Goal: Information Seeking & Learning: Learn about a topic

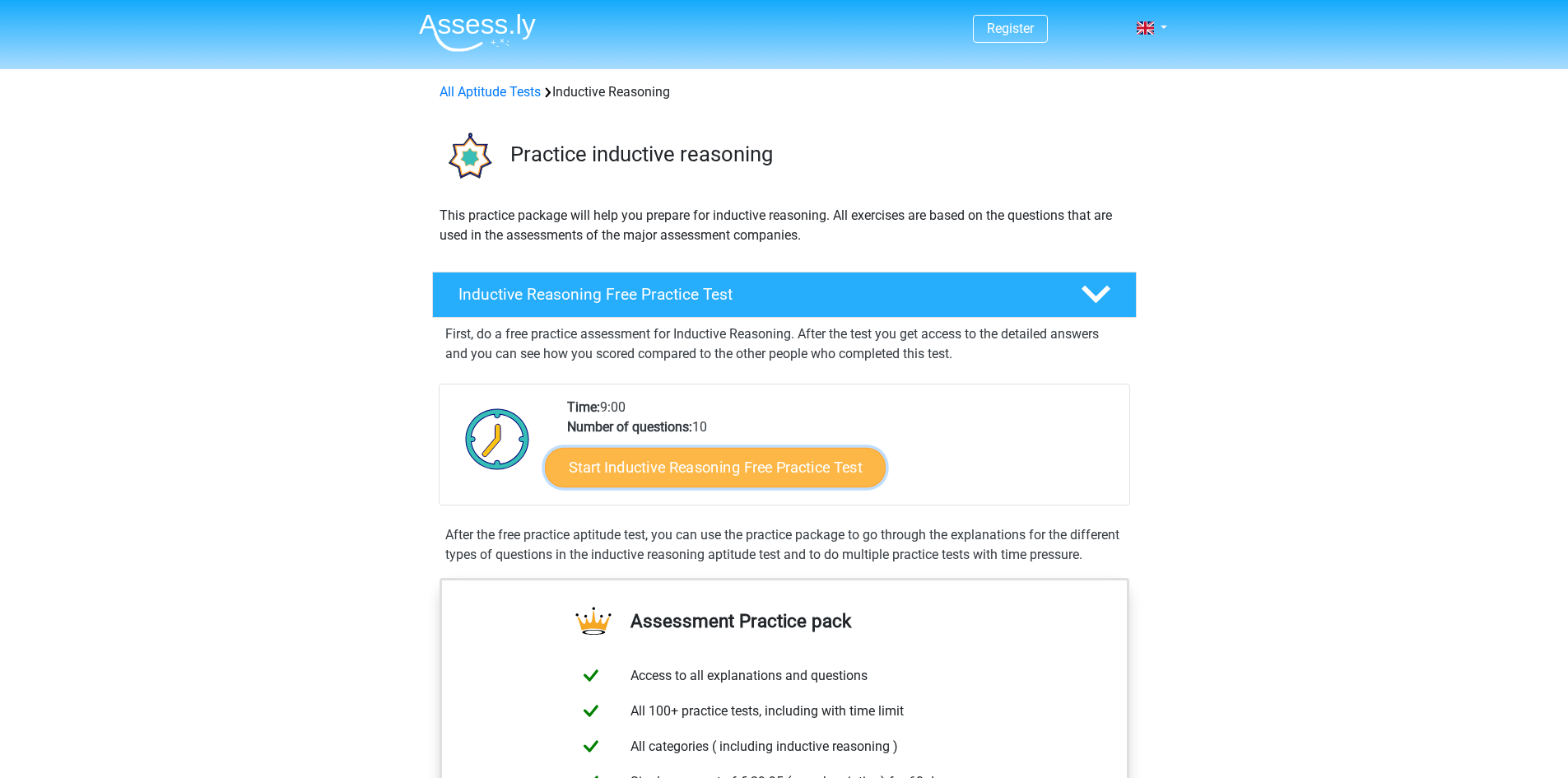
click at [755, 476] on link "Start Inductive Reasoning Free Practice Test" at bounding box center [715, 466] width 341 height 40
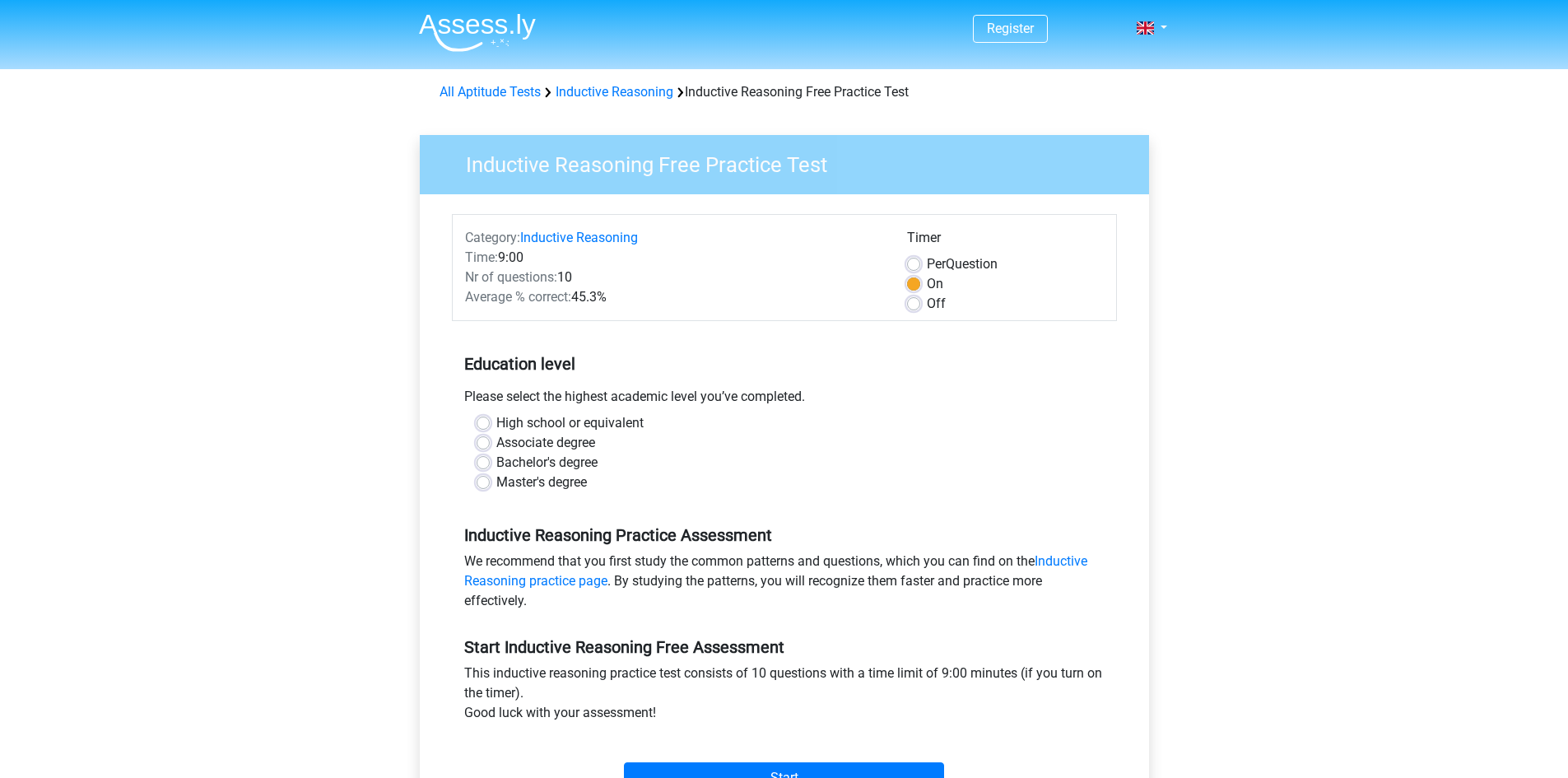
click at [490, 419] on div "High school or equivalent" at bounding box center [784, 423] width 616 height 19
click at [496, 421] on label "High school or equivalent" at bounding box center [570, 423] width 147 height 19
click at [484, 421] on input "High school or equivalent" at bounding box center [482, 422] width 13 height 17
radio input "true"
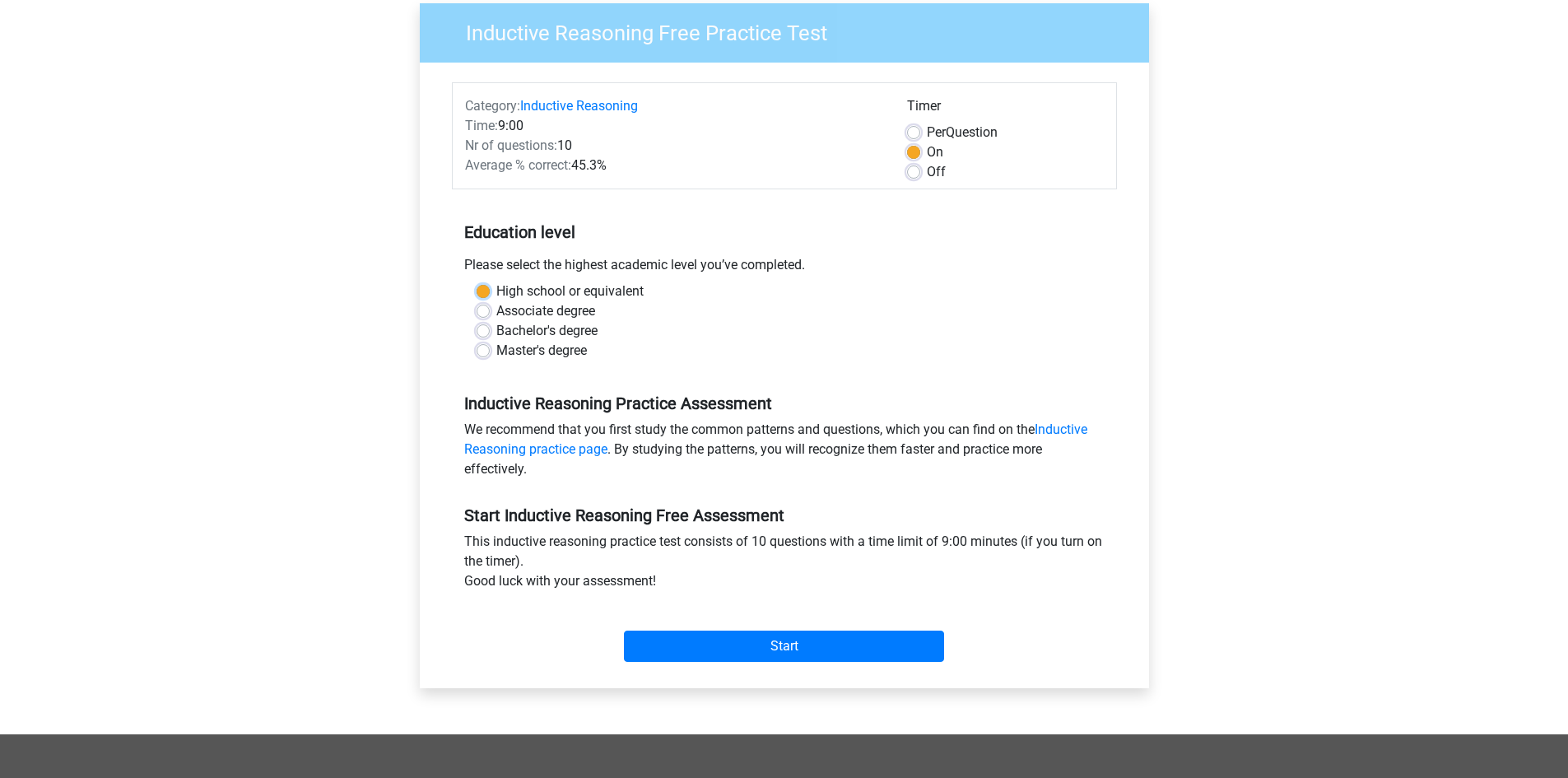
scroll to position [165, 0]
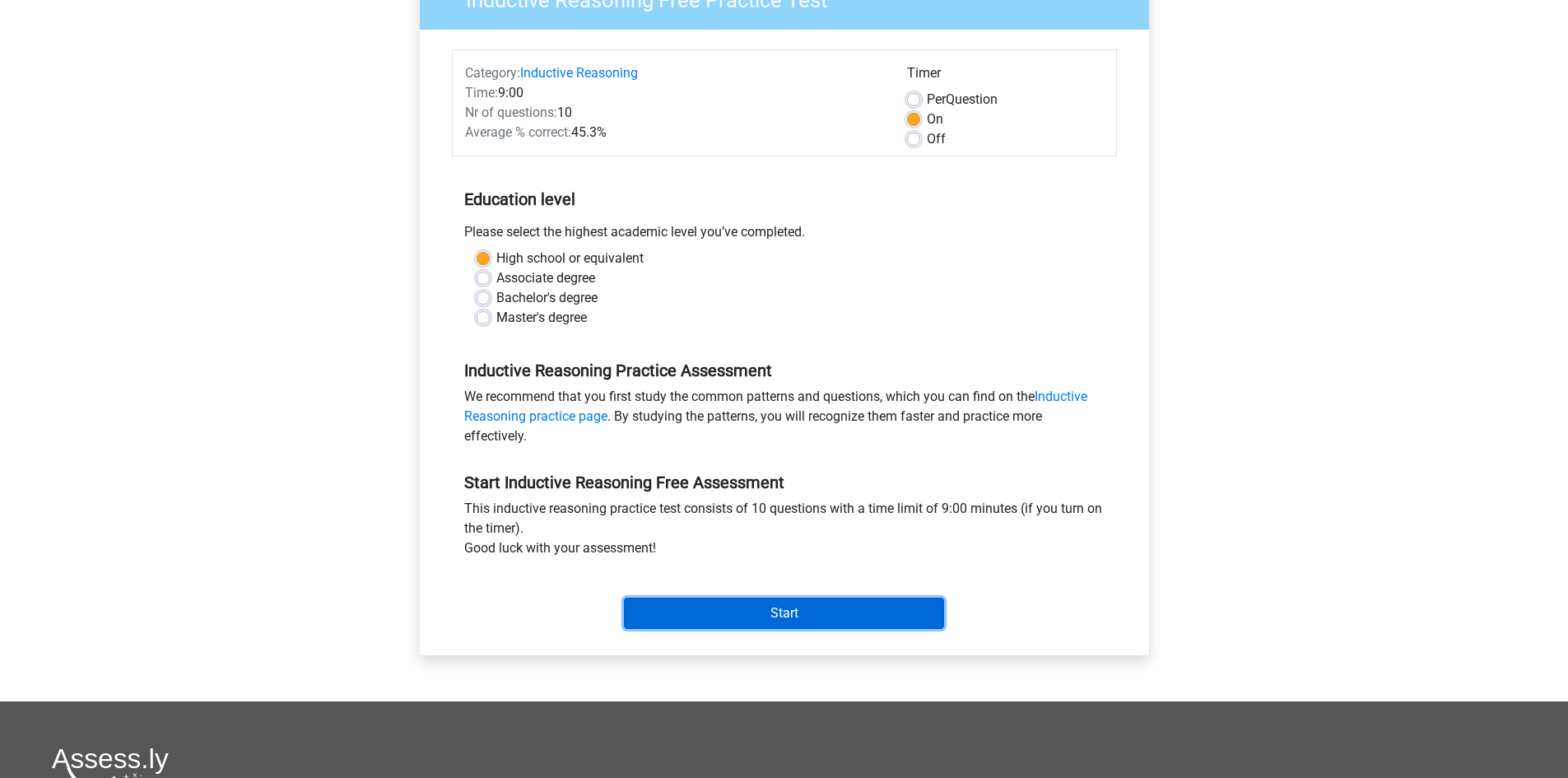
click at [709, 600] on input "Start" at bounding box center [784, 613] width 320 height 31
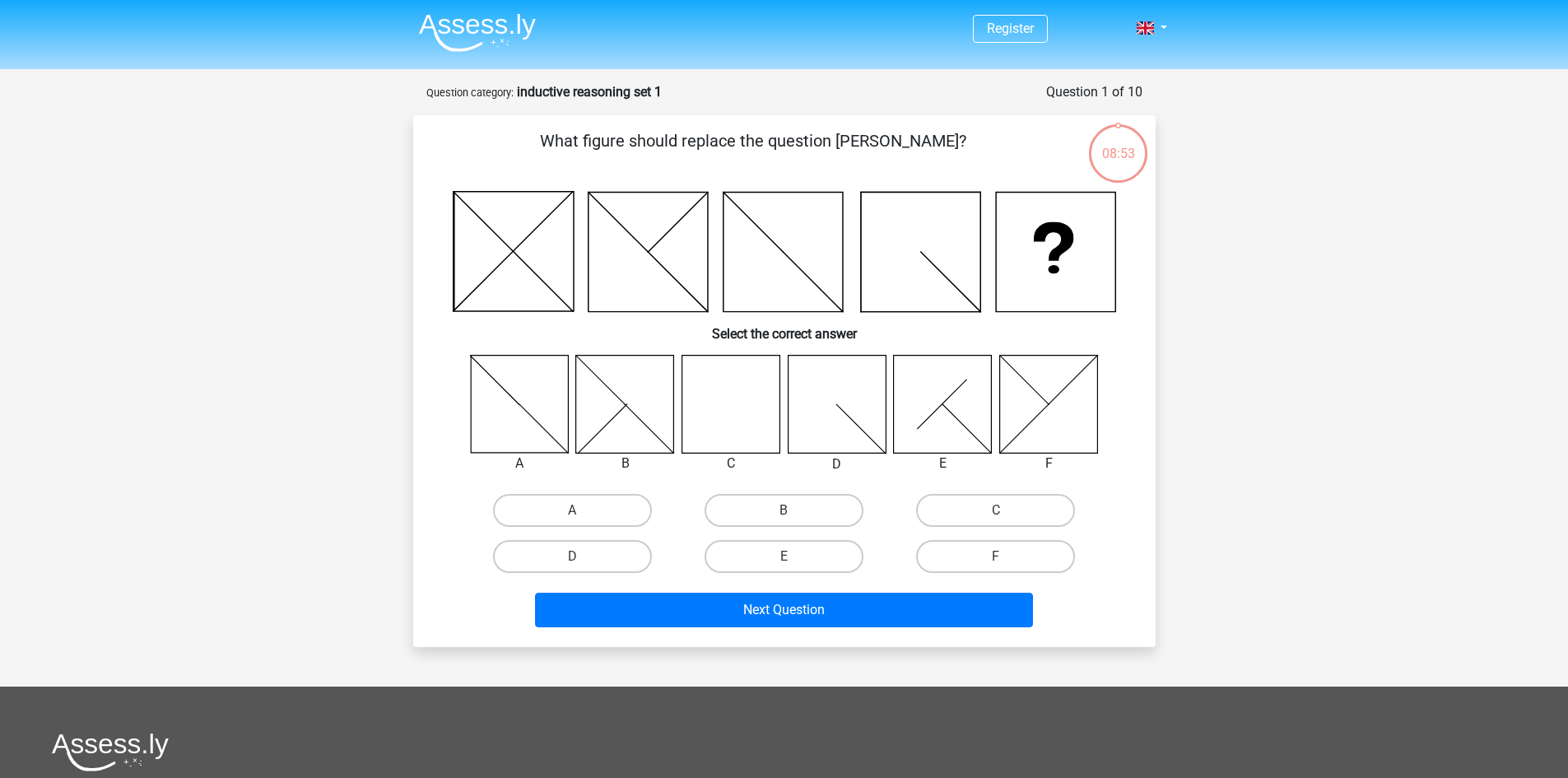
click at [713, 411] on icon at bounding box center [730, 403] width 98 height 98
click at [960, 517] on label "C" at bounding box center [995, 510] width 158 height 33
click at [995, 517] on input "C" at bounding box center [1001, 516] width 11 height 11
radio input "true"
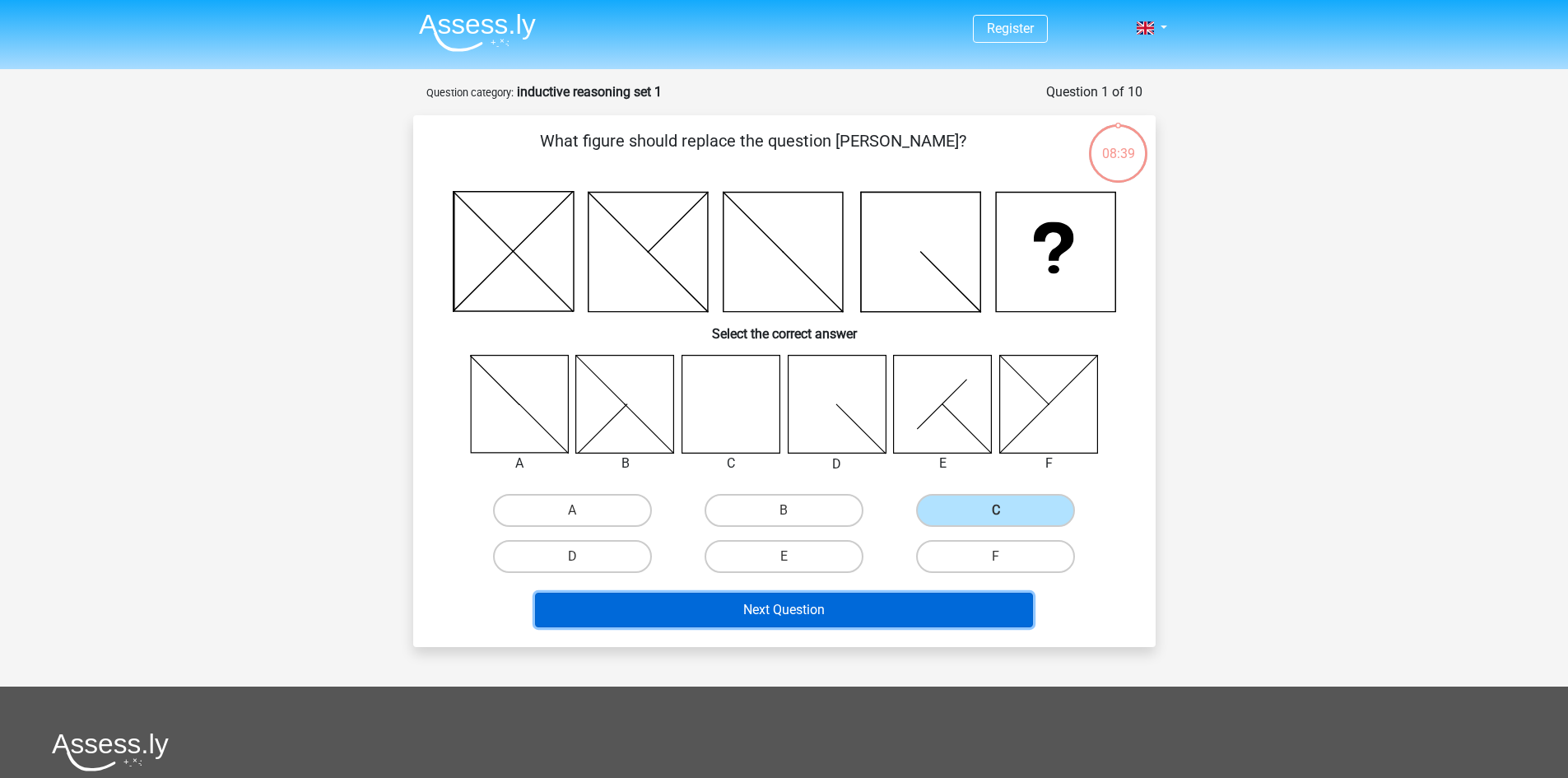
click at [864, 604] on button "Next Question" at bounding box center [784, 610] width 498 height 35
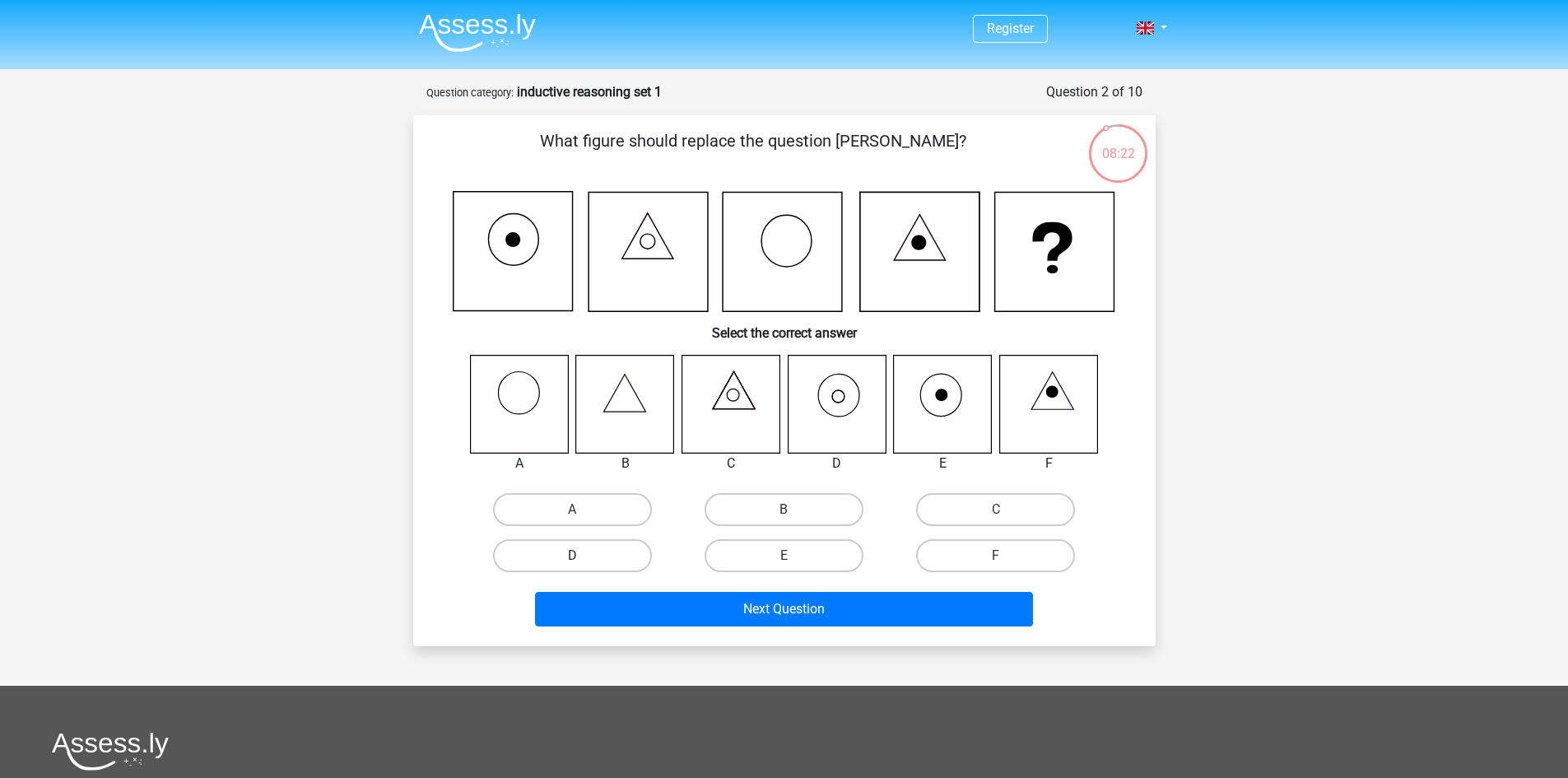
click at [638, 563] on label "D" at bounding box center [572, 555] width 158 height 33
click at [583, 563] on input "D" at bounding box center [577, 561] width 11 height 11
radio input "true"
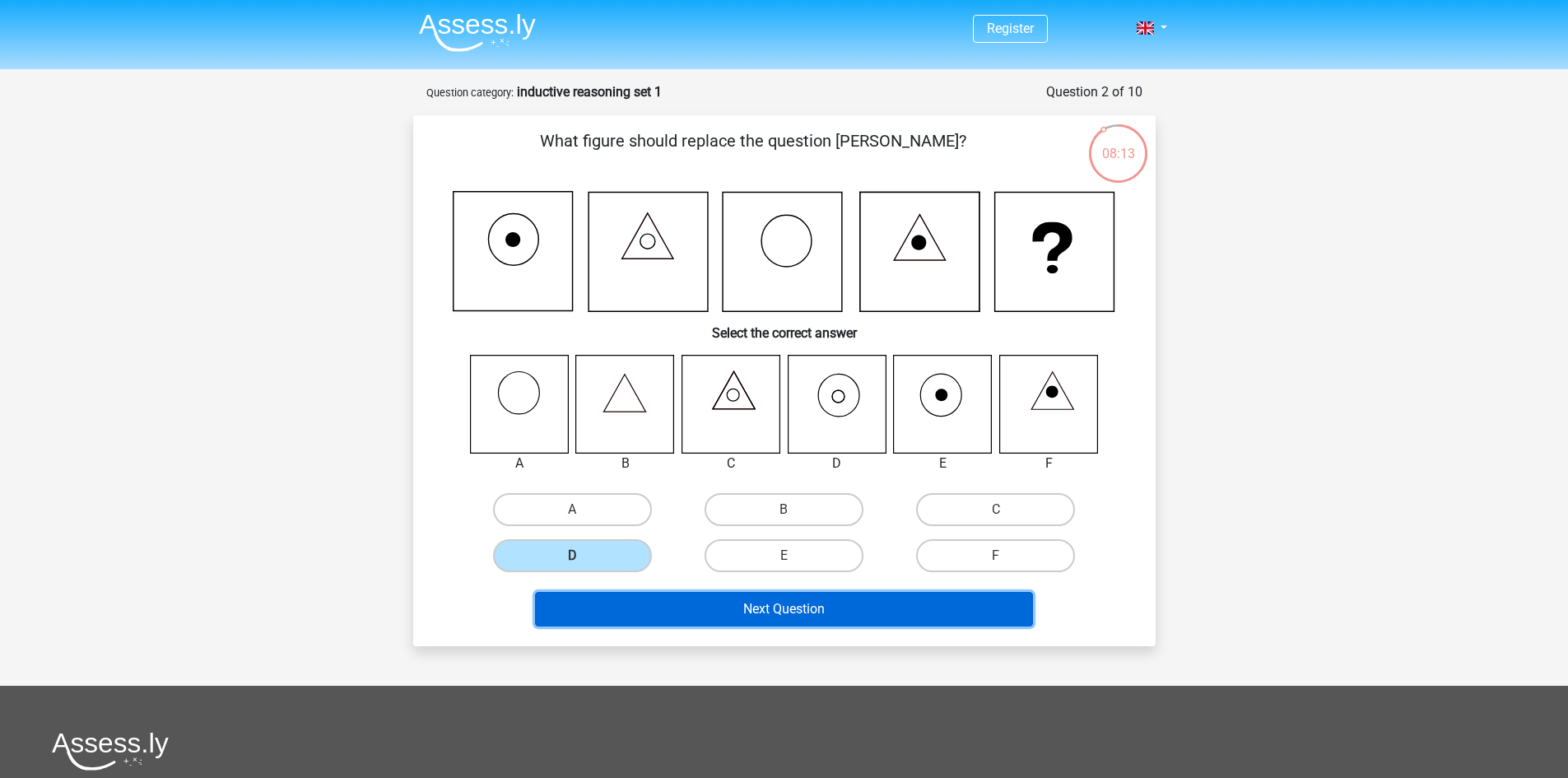
click at [785, 607] on button "Next Question" at bounding box center [784, 610] width 498 height 35
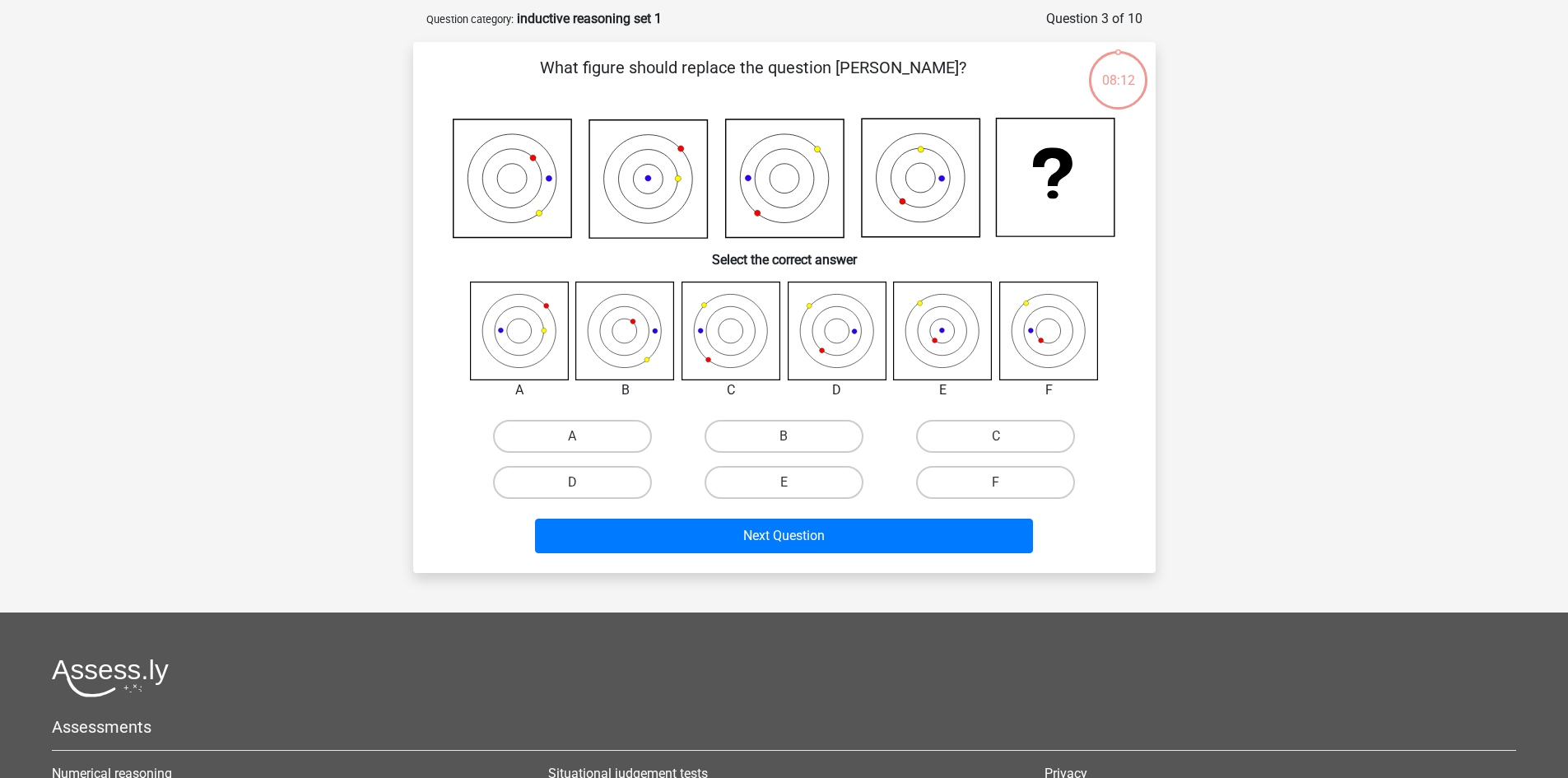
scroll to position [82, 0]
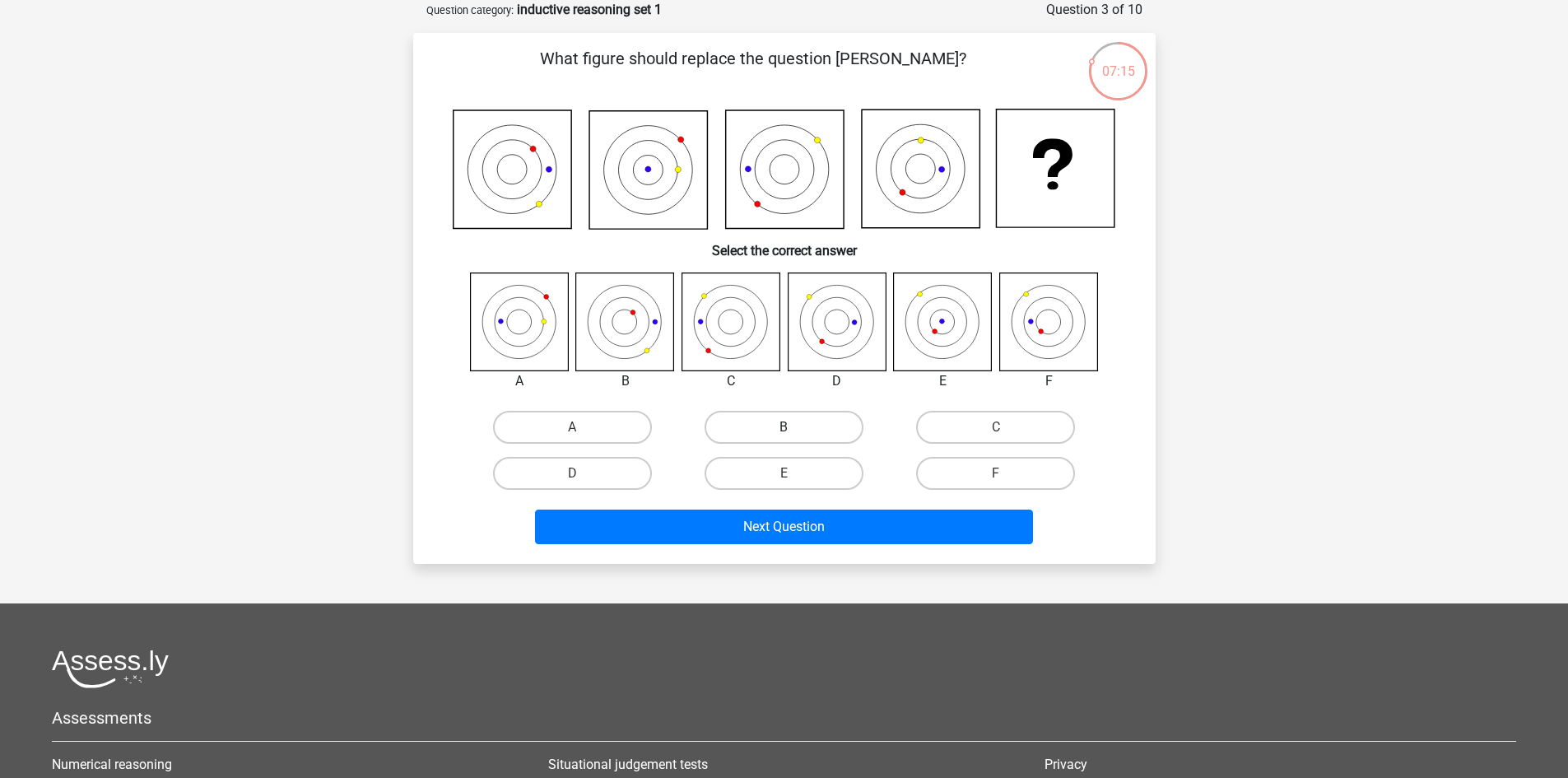
click at [796, 424] on label "B" at bounding box center [784, 427] width 158 height 33
click at [794, 427] on input "B" at bounding box center [789, 433] width 11 height 11
radio input "true"
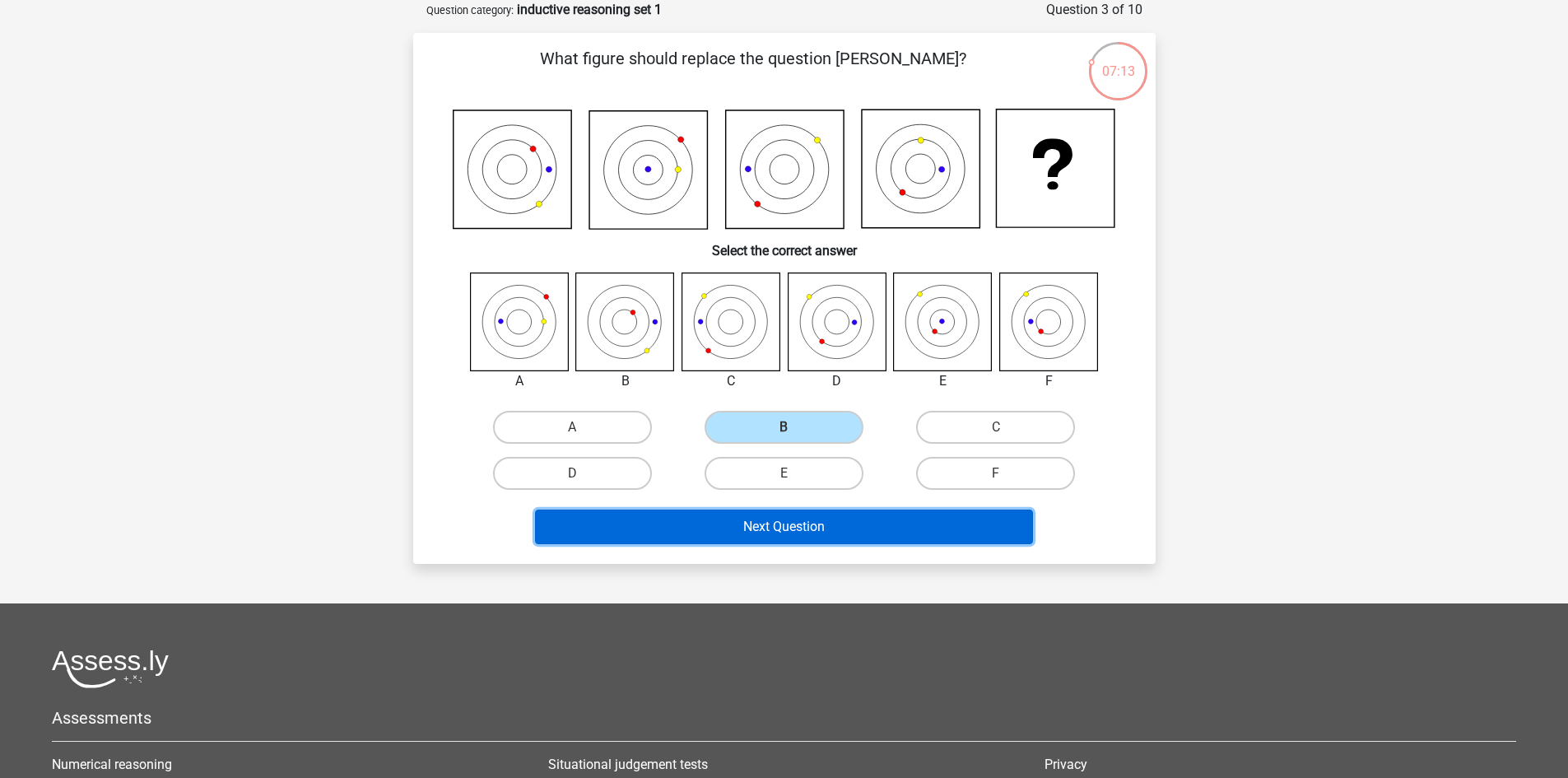
click at [777, 517] on button "Next Question" at bounding box center [784, 527] width 498 height 35
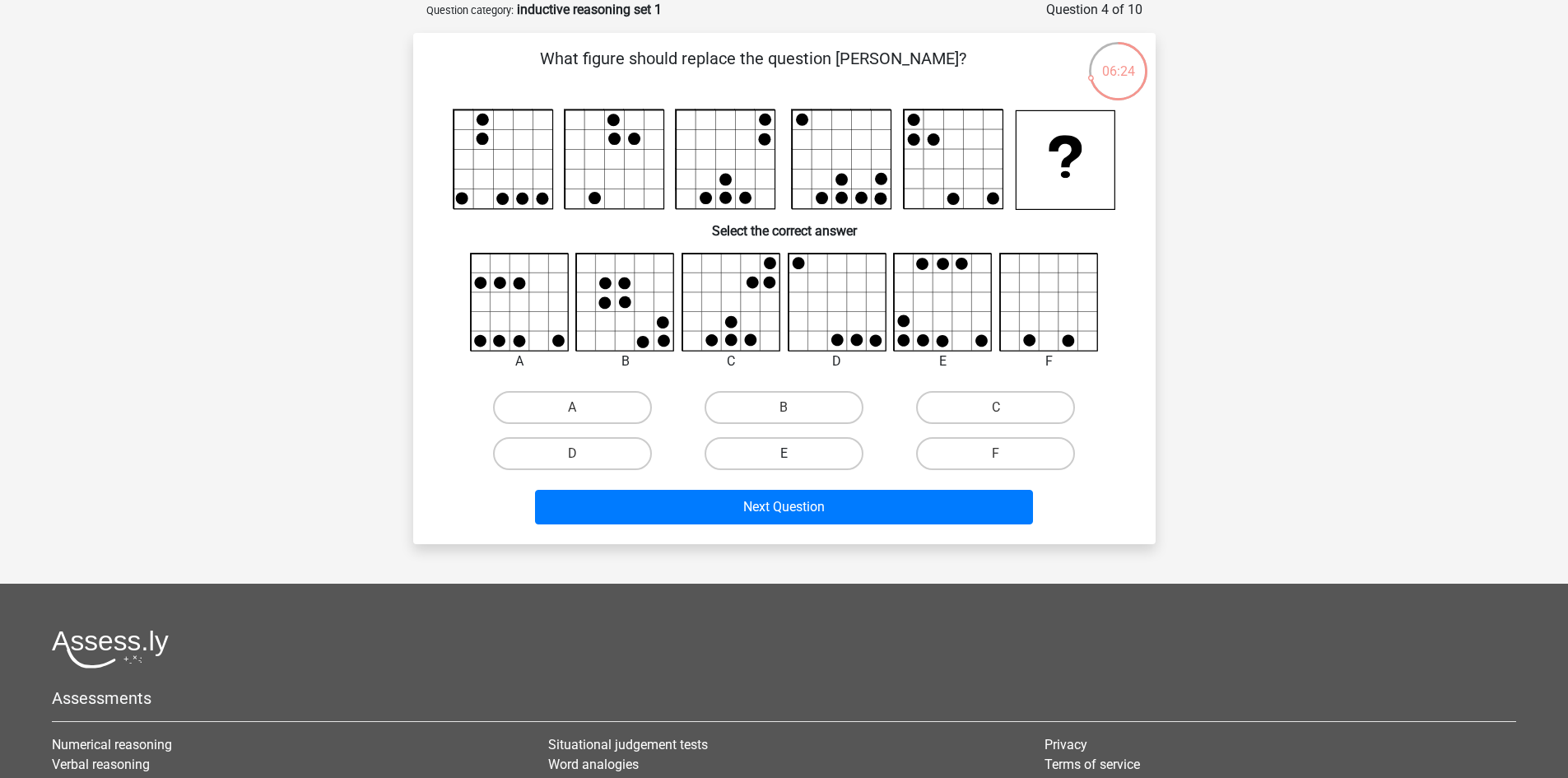
click at [828, 459] on label "E" at bounding box center [784, 454] width 158 height 33
click at [794, 459] on input "E" at bounding box center [789, 459] width 11 height 11
radio input "true"
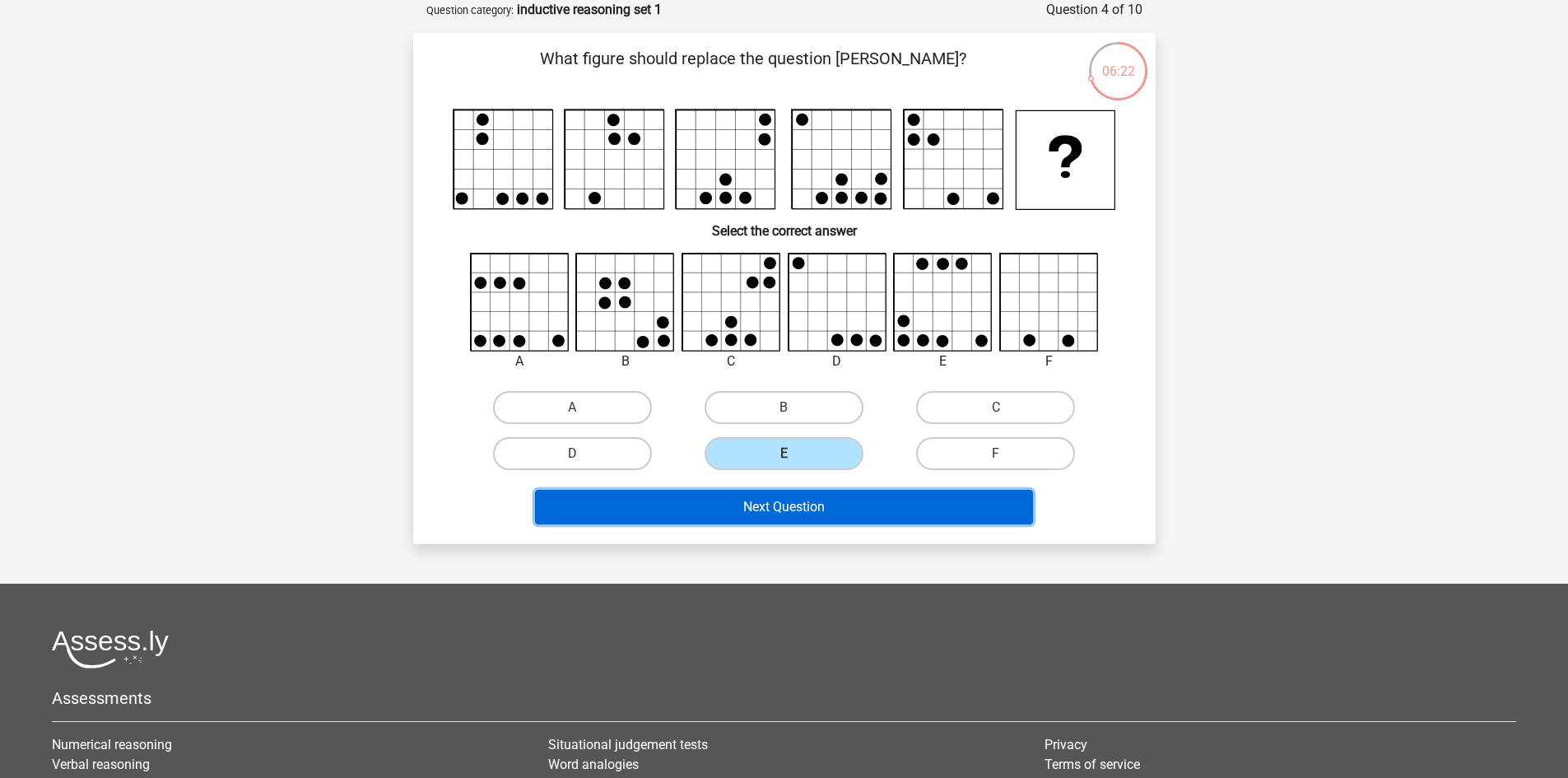
click at [801, 517] on button "Next Question" at bounding box center [784, 507] width 498 height 35
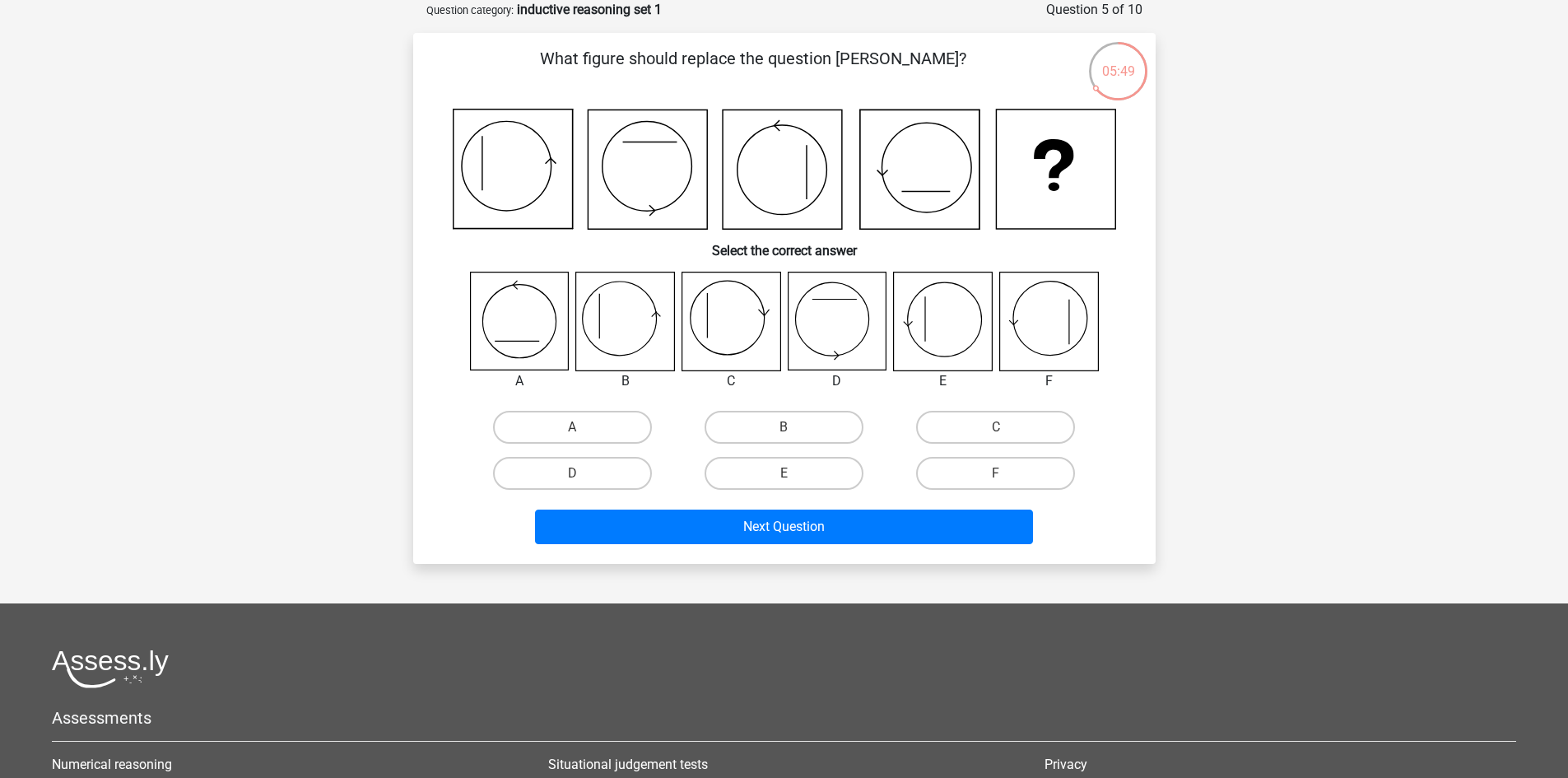
click at [629, 333] on icon at bounding box center [625, 321] width 98 height 98
click at [777, 418] on label "B" at bounding box center [784, 427] width 158 height 33
click at [784, 427] on input "B" at bounding box center [789, 433] width 11 height 11
radio input "true"
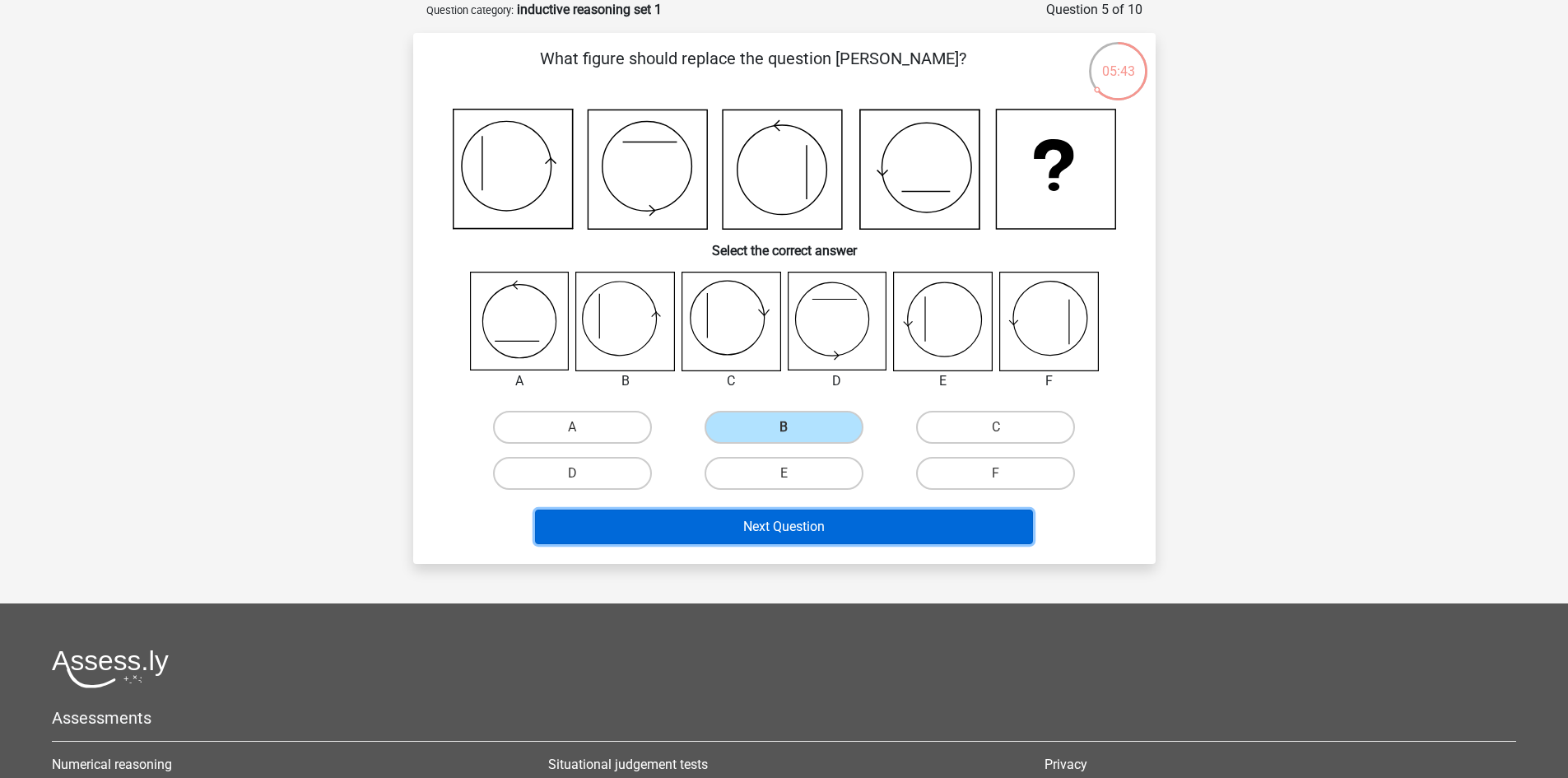
click at [855, 525] on button "Next Question" at bounding box center [784, 527] width 498 height 35
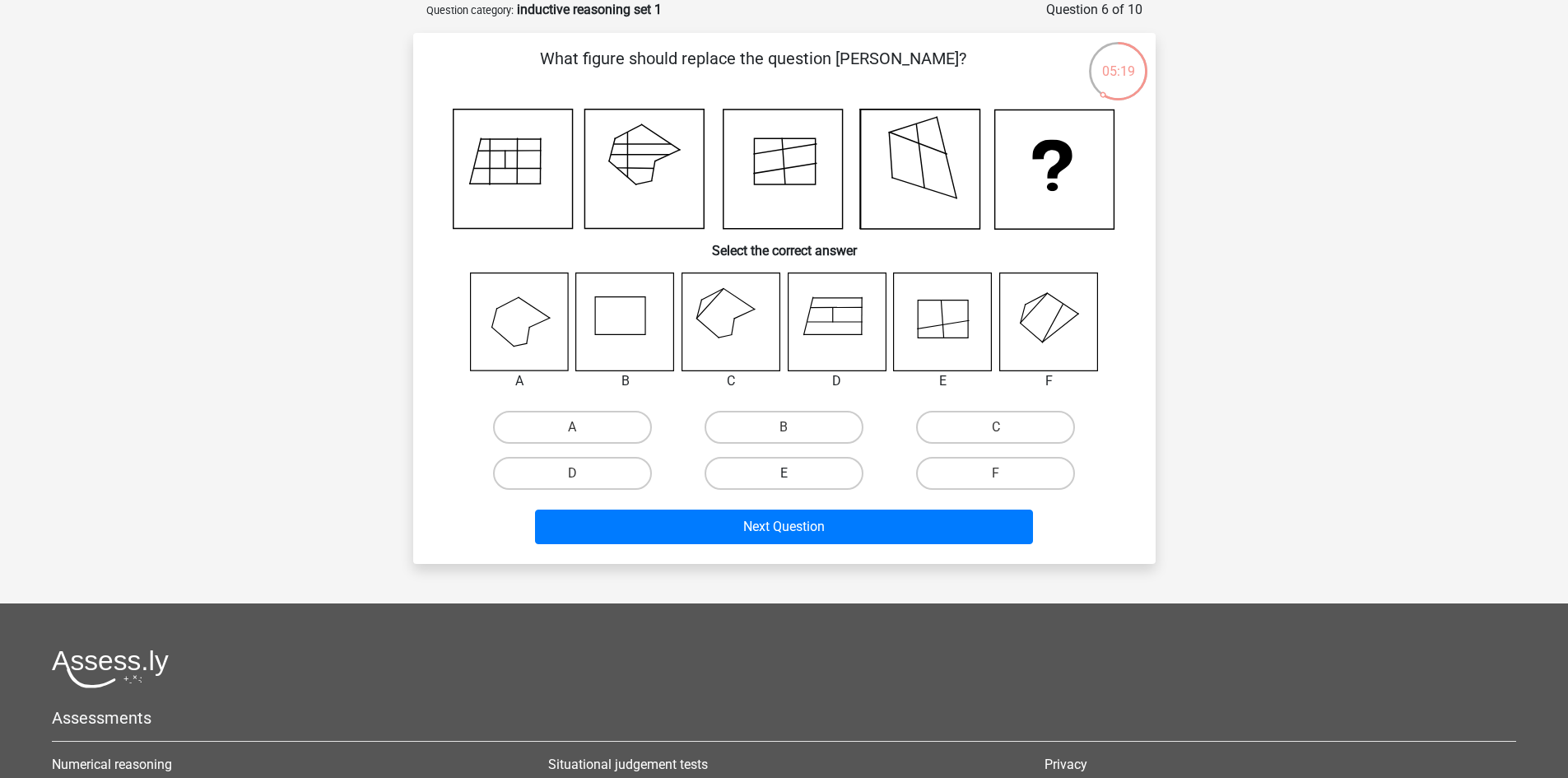
drag, startPoint x: 638, startPoint y: 484, endPoint x: 730, endPoint y: 465, distance: 93.9
click at [637, 484] on label "D" at bounding box center [572, 473] width 158 height 33
click at [583, 484] on input "D" at bounding box center [577, 479] width 11 height 11
radio input "true"
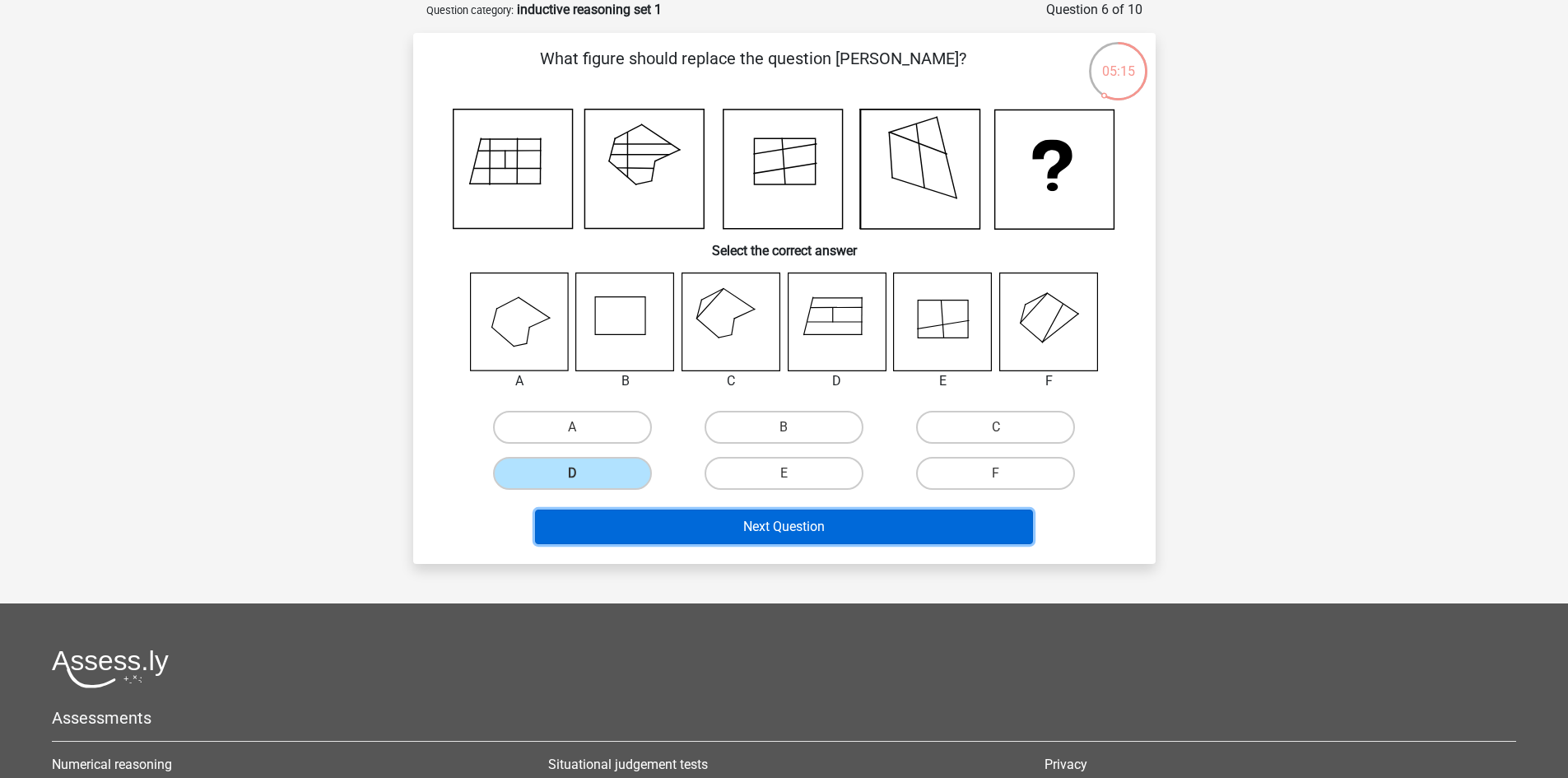
click at [891, 528] on button "Next Question" at bounding box center [784, 527] width 498 height 35
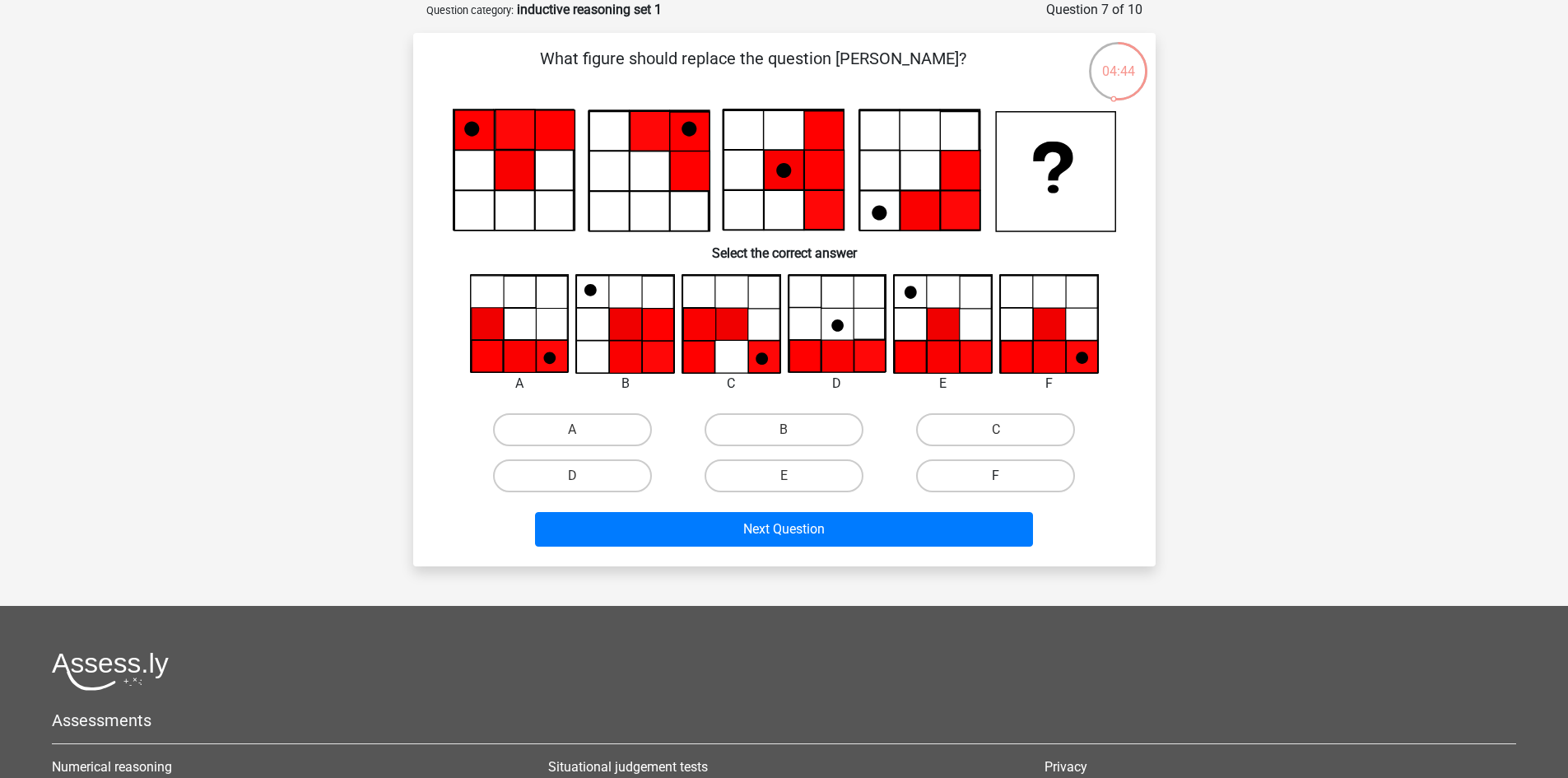
drag, startPoint x: 1040, startPoint y: 476, endPoint x: 1025, endPoint y: 488, distance: 19.2
click at [1034, 479] on label "F" at bounding box center [995, 476] width 158 height 33
click at [1006, 479] on input "F" at bounding box center [1001, 482] width 11 height 11
radio input "true"
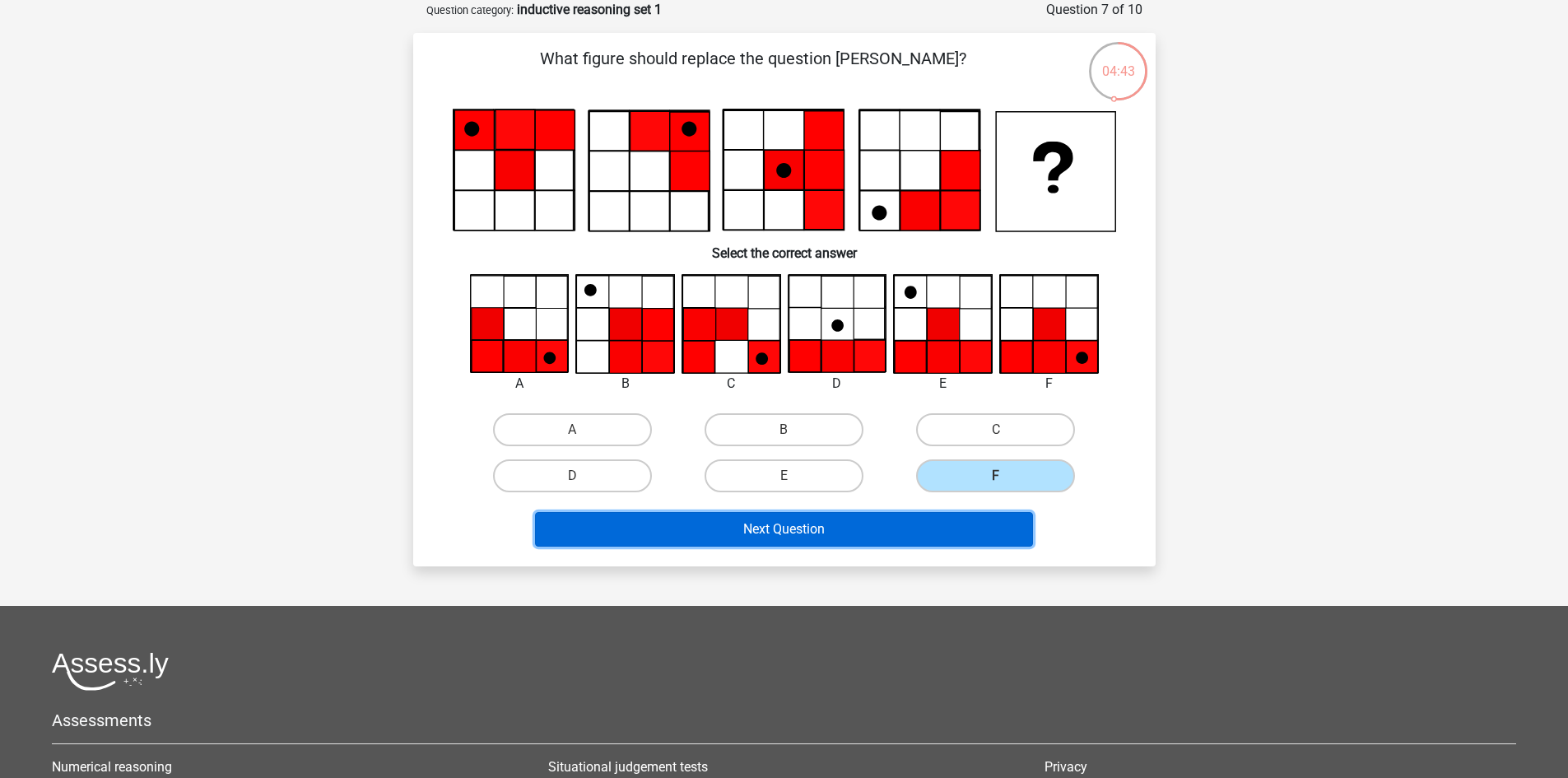
click at [960, 528] on button "Next Question" at bounding box center [784, 529] width 498 height 35
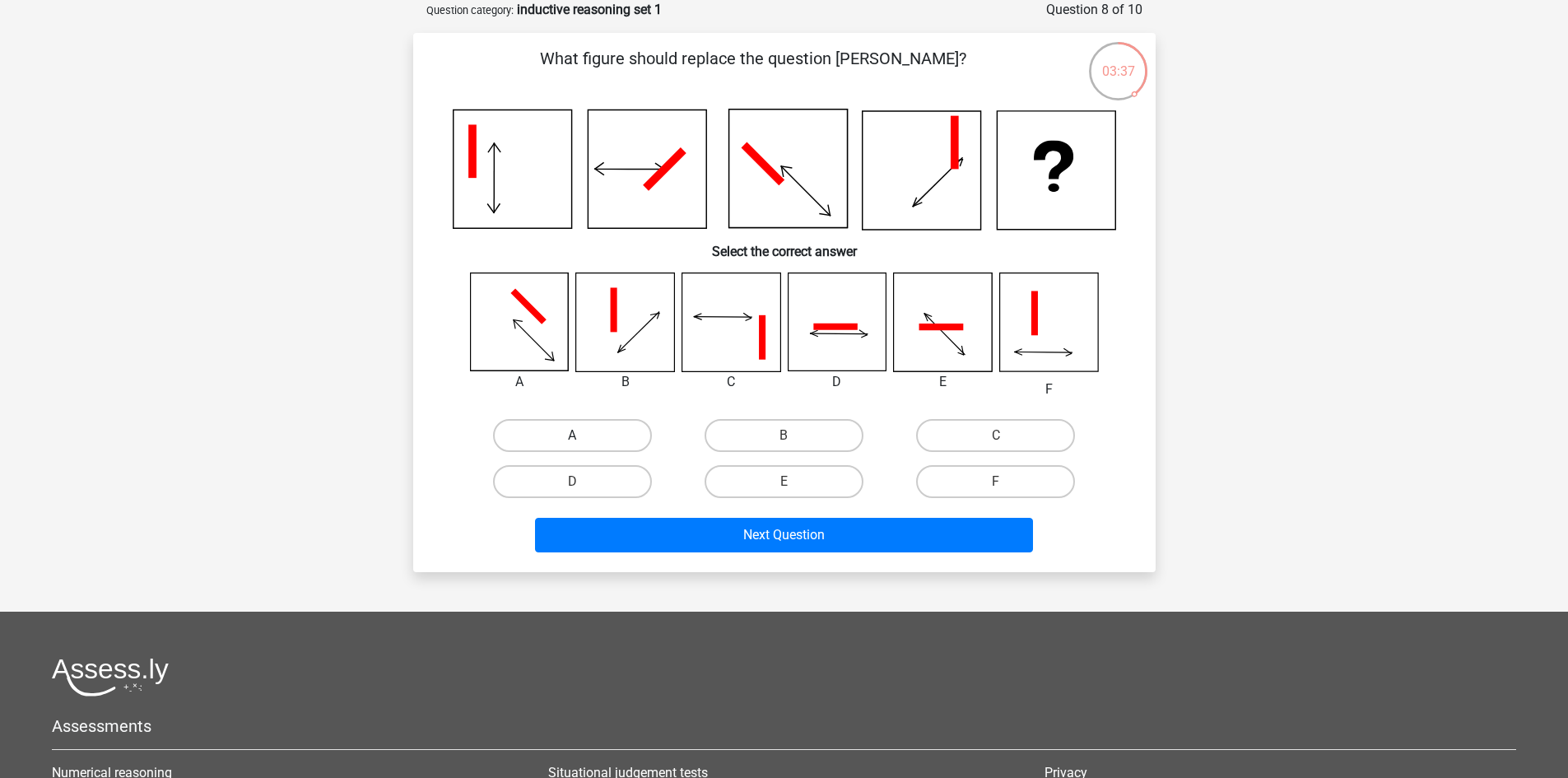
drag, startPoint x: 577, startPoint y: 455, endPoint x: 575, endPoint y: 447, distance: 8.2
click at [575, 454] on div "A" at bounding box center [573, 435] width 212 height 46
click at [581, 436] on input "A" at bounding box center [577, 441] width 11 height 11
radio input "true"
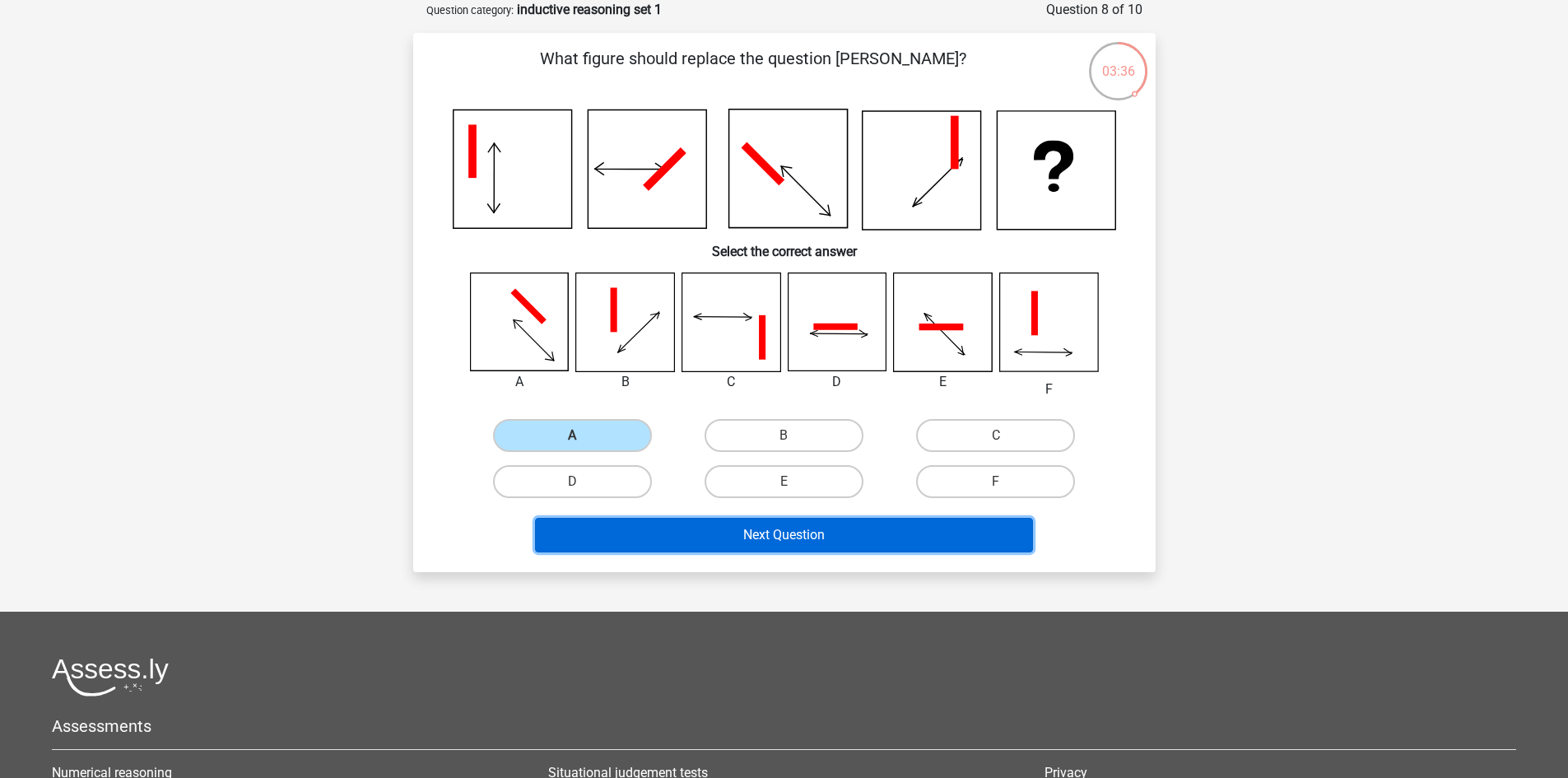
click at [844, 542] on button "Next Question" at bounding box center [784, 535] width 498 height 35
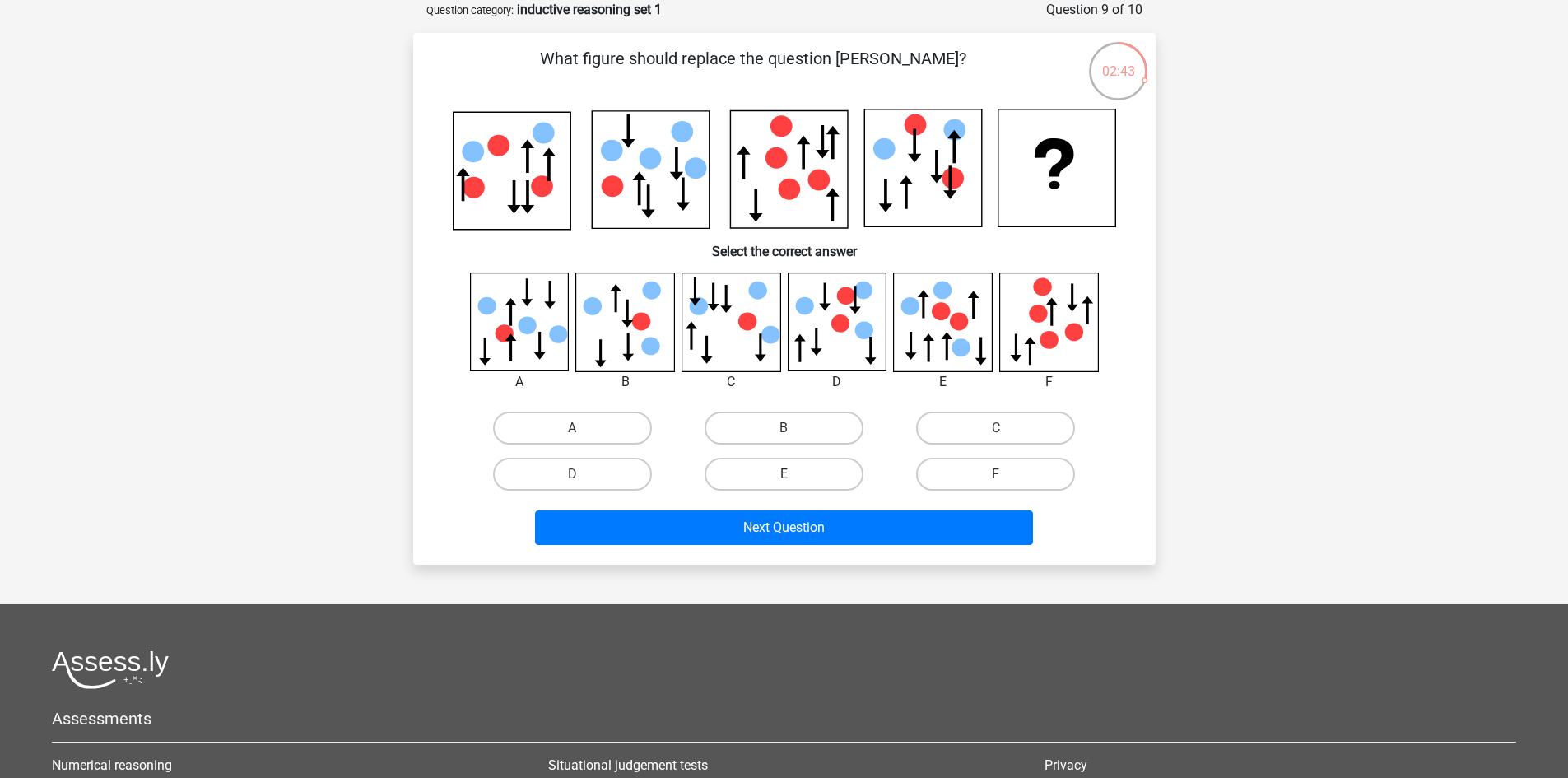
click at [820, 469] on label "E" at bounding box center [784, 474] width 158 height 33
click at [794, 474] on input "E" at bounding box center [789, 480] width 11 height 11
radio input "true"
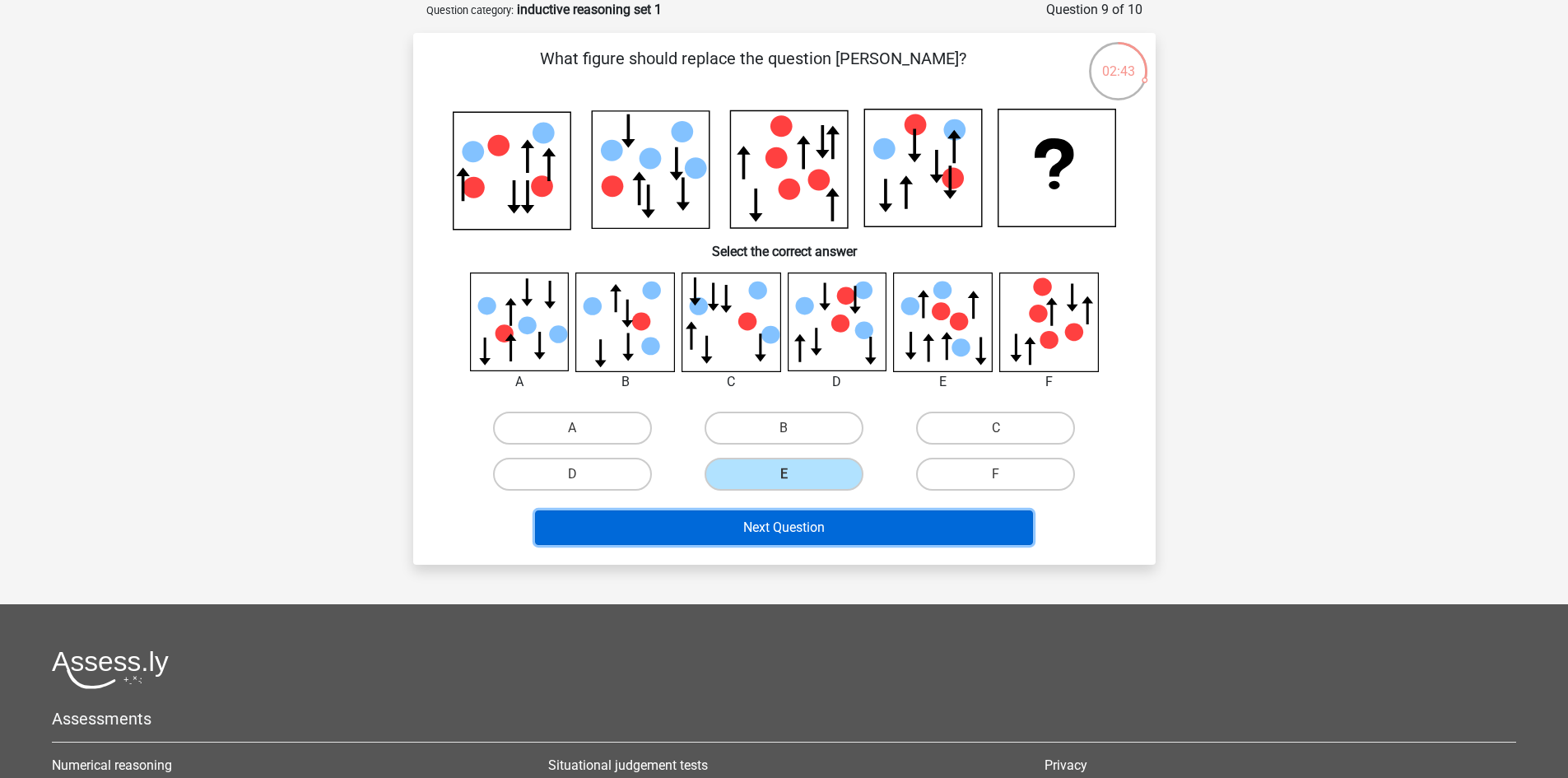
click at [864, 530] on button "Next Question" at bounding box center [784, 528] width 498 height 35
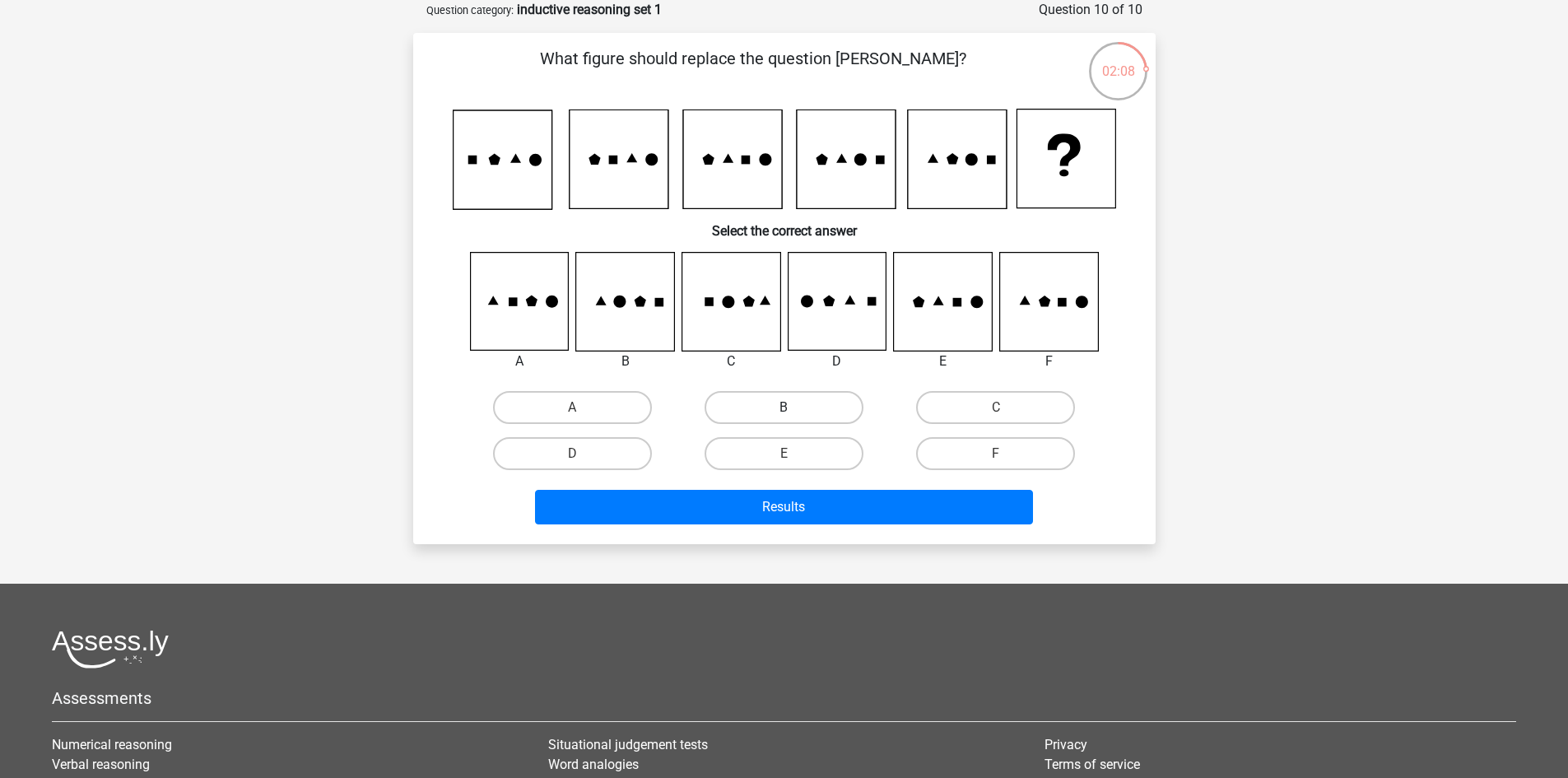
click at [767, 407] on label "B" at bounding box center [784, 408] width 158 height 33
click at [784, 407] on input "B" at bounding box center [789, 412] width 11 height 11
radio input "true"
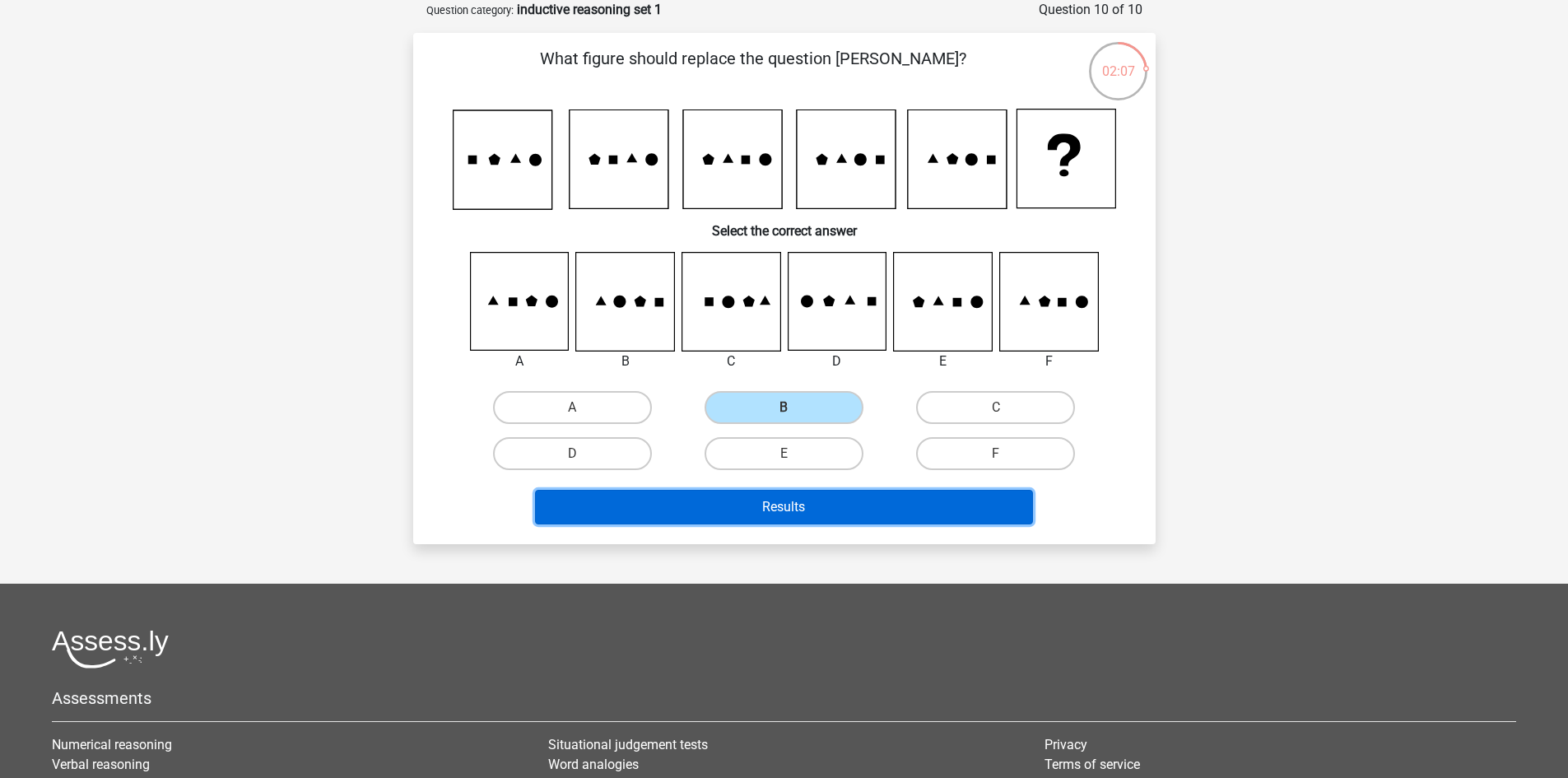
click at [828, 504] on button "Results" at bounding box center [784, 507] width 498 height 35
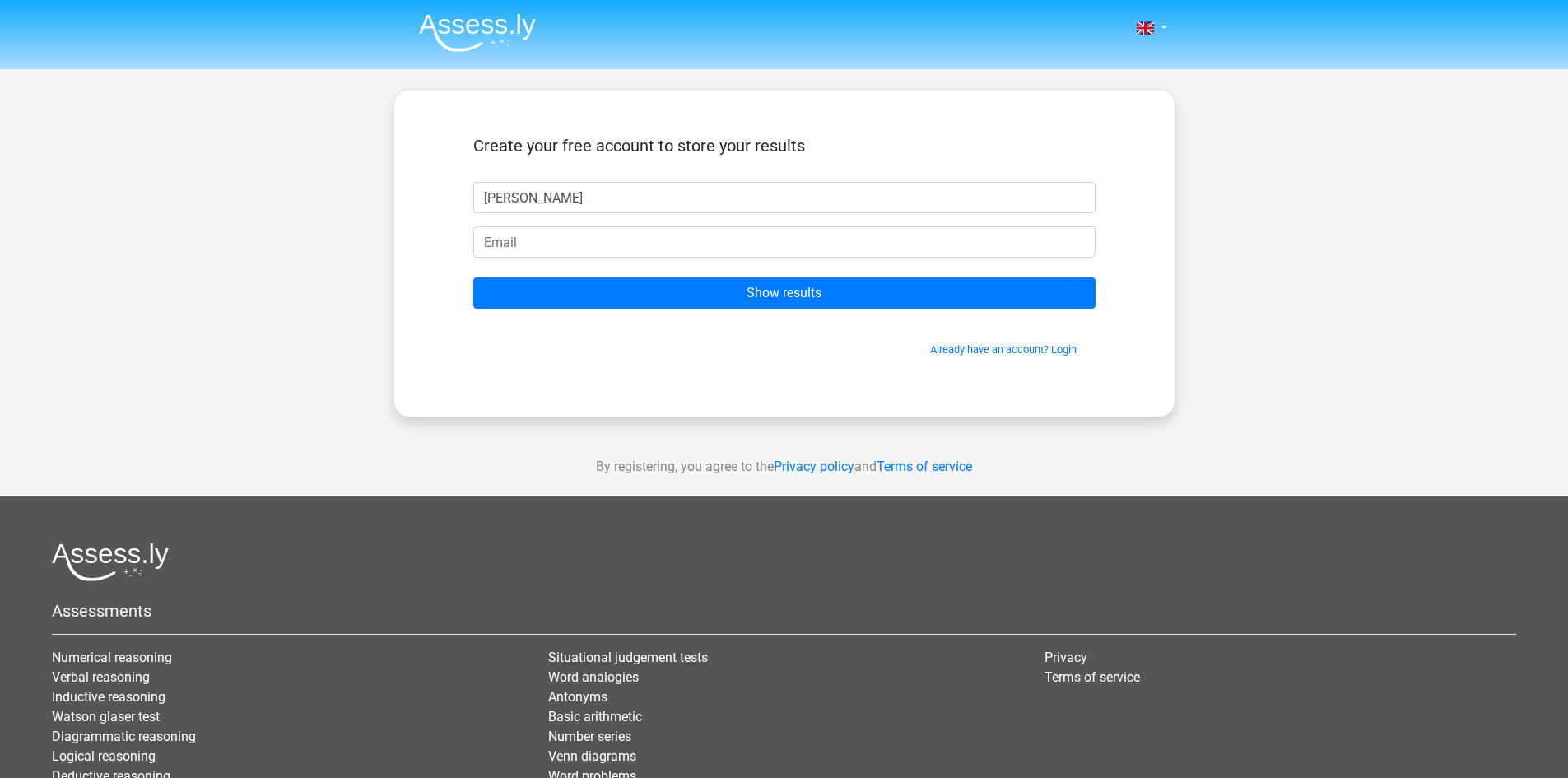
type input "[PERSON_NAME]"
click at [857, 236] on input "email" at bounding box center [784, 242] width 622 height 31
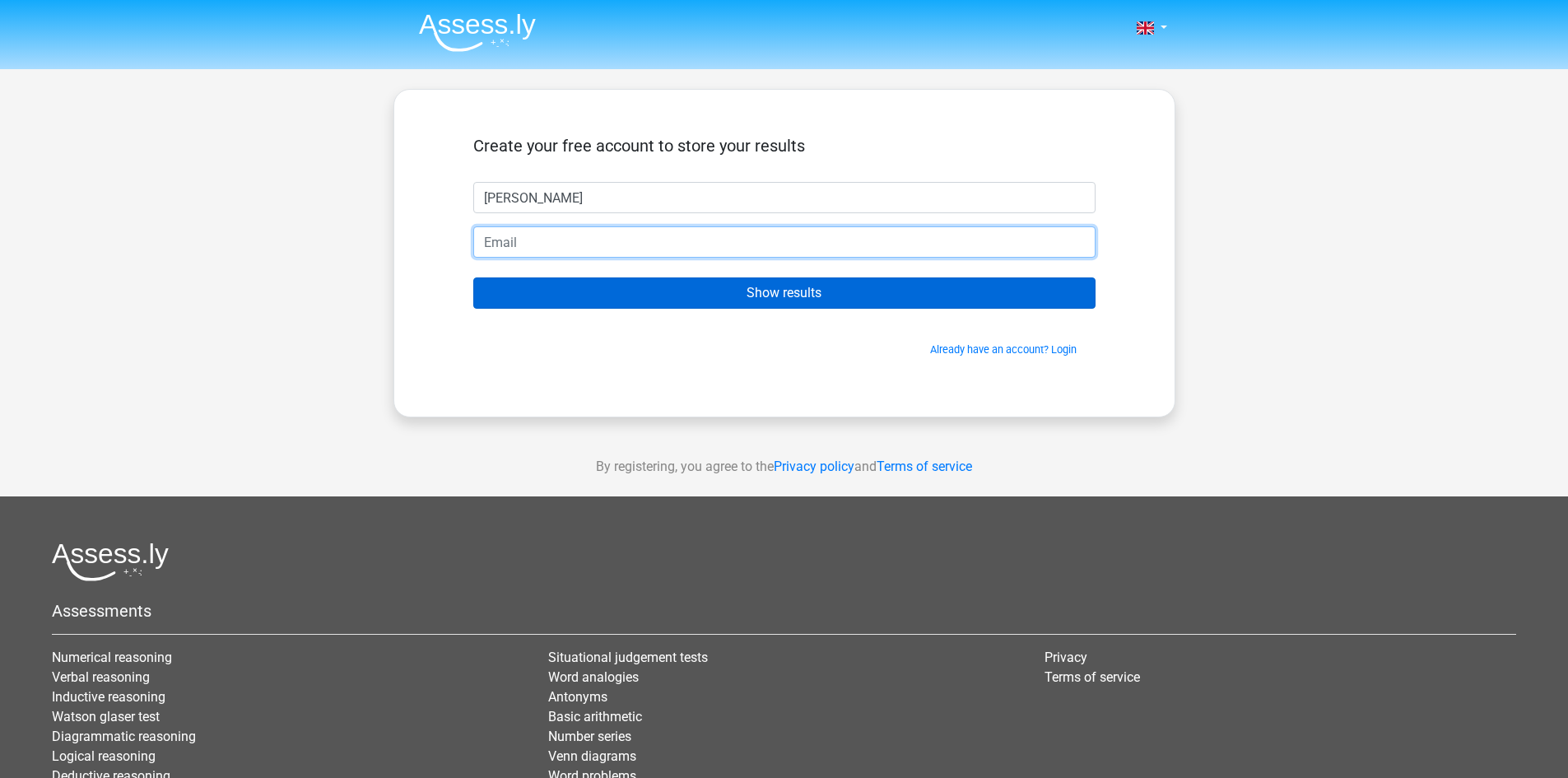
type input "wolfpupp@outlook.com"
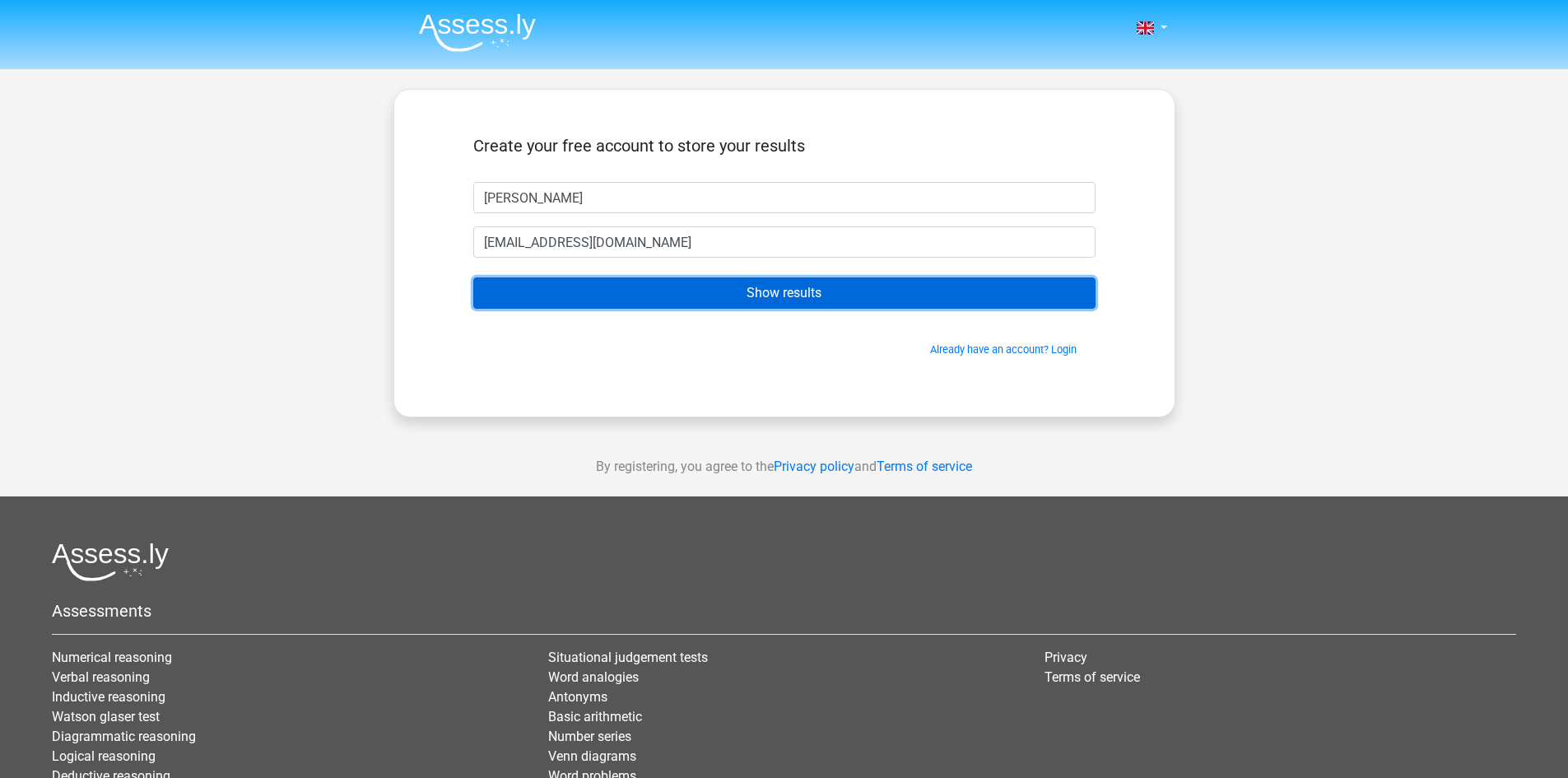
click at [697, 296] on input "Show results" at bounding box center [784, 293] width 622 height 31
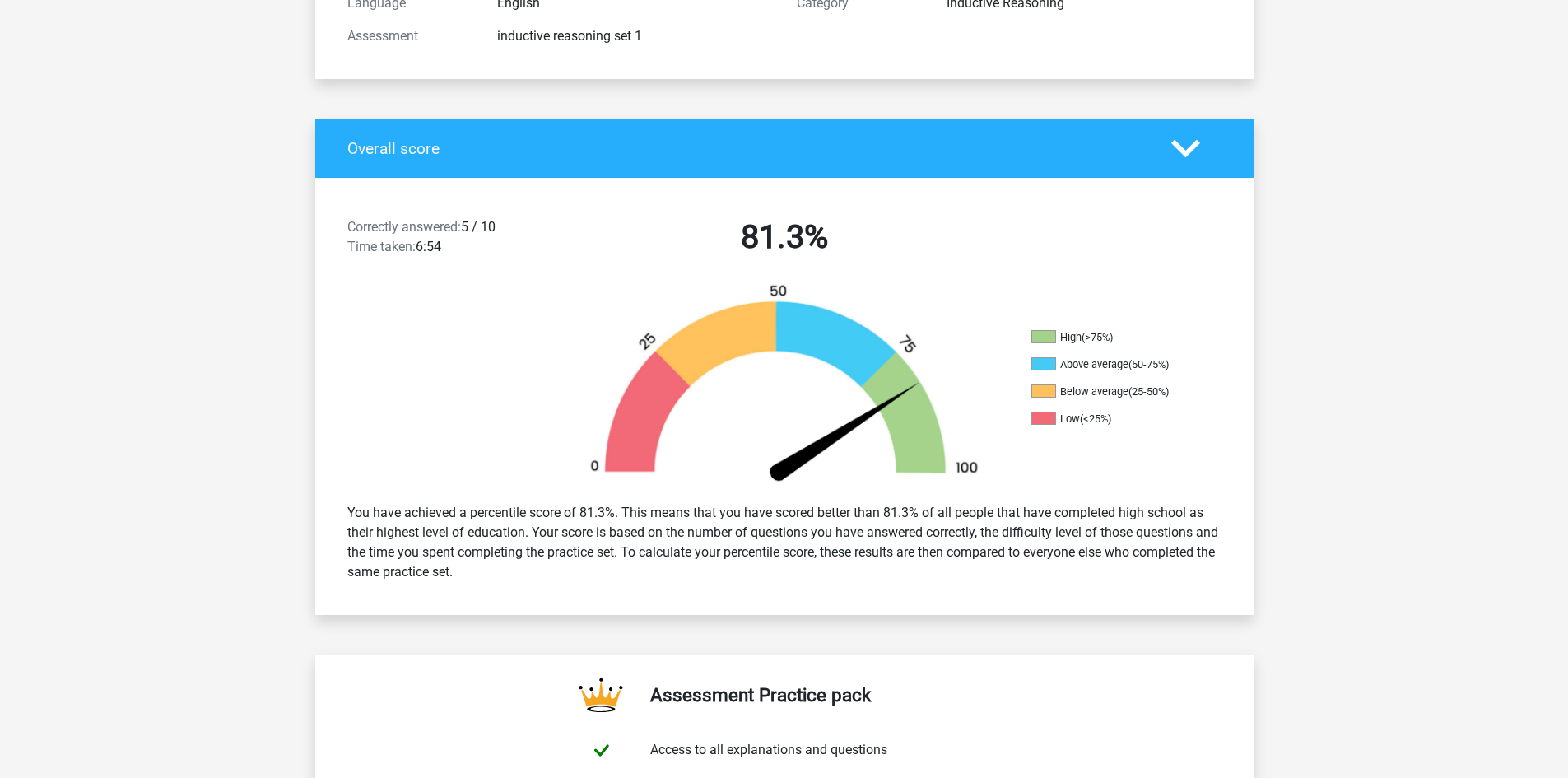
scroll to position [247, 0]
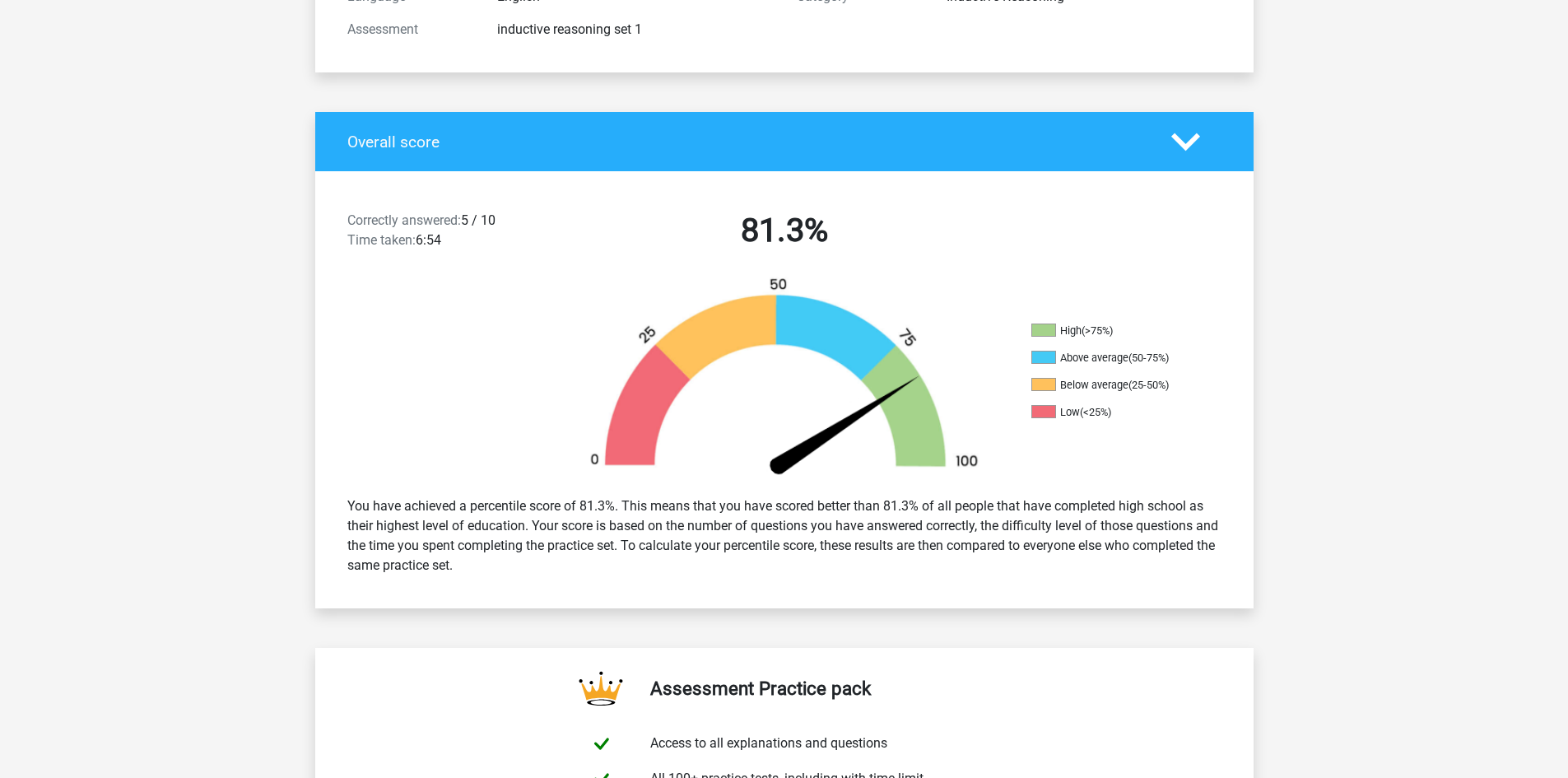
drag, startPoint x: 622, startPoint y: 507, endPoint x: 832, endPoint y: 575, distance: 220.7
click at [832, 575] on div "You have achieved a percentile score of 81.3%. This means that you have scored …" at bounding box center [784, 536] width 899 height 92
click at [1188, 232] on div "Correctly answered: 5 / 10 Time taken: 6:54 81.3%" at bounding box center [784, 233] width 938 height 86
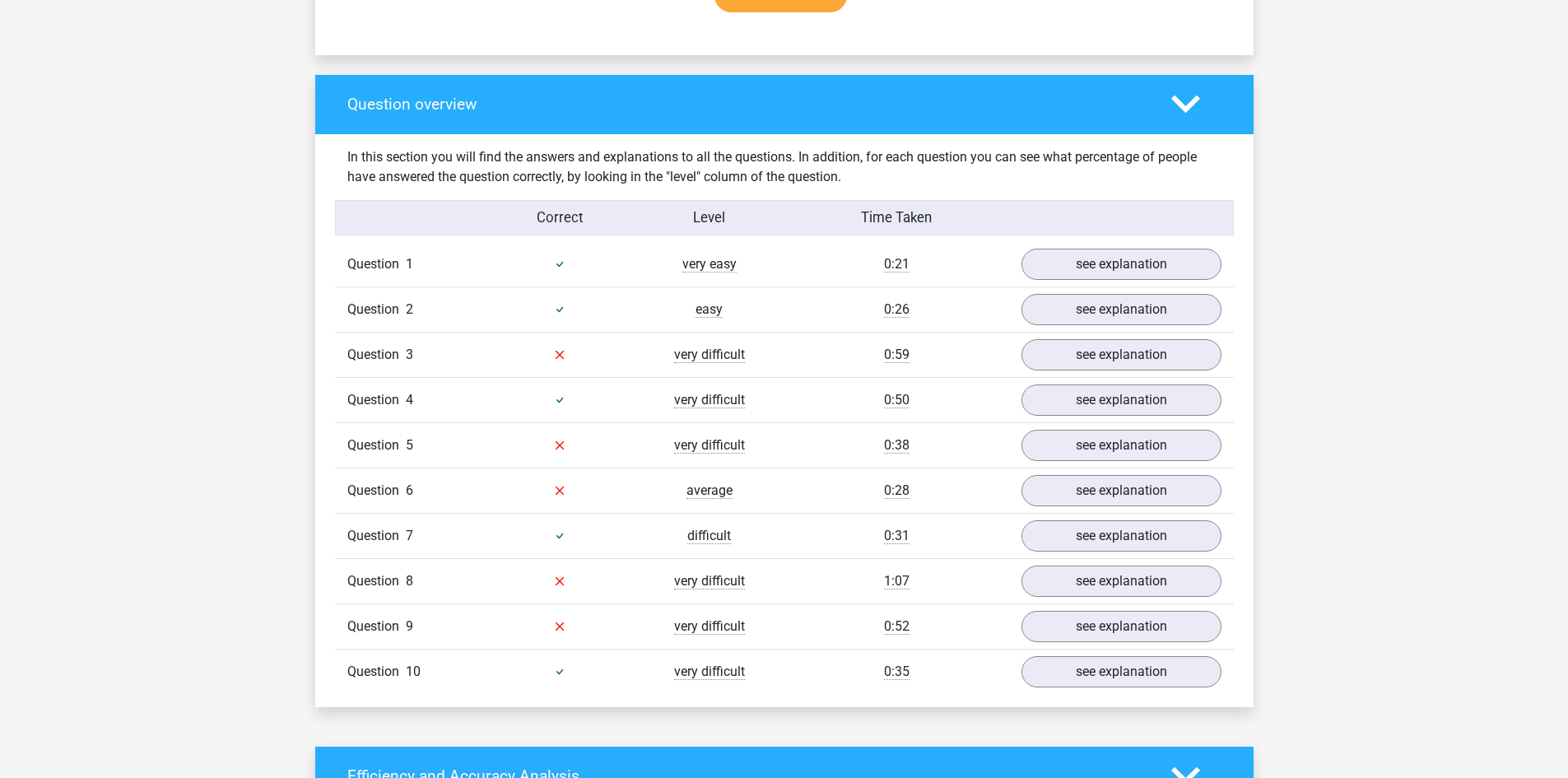
scroll to position [1152, 0]
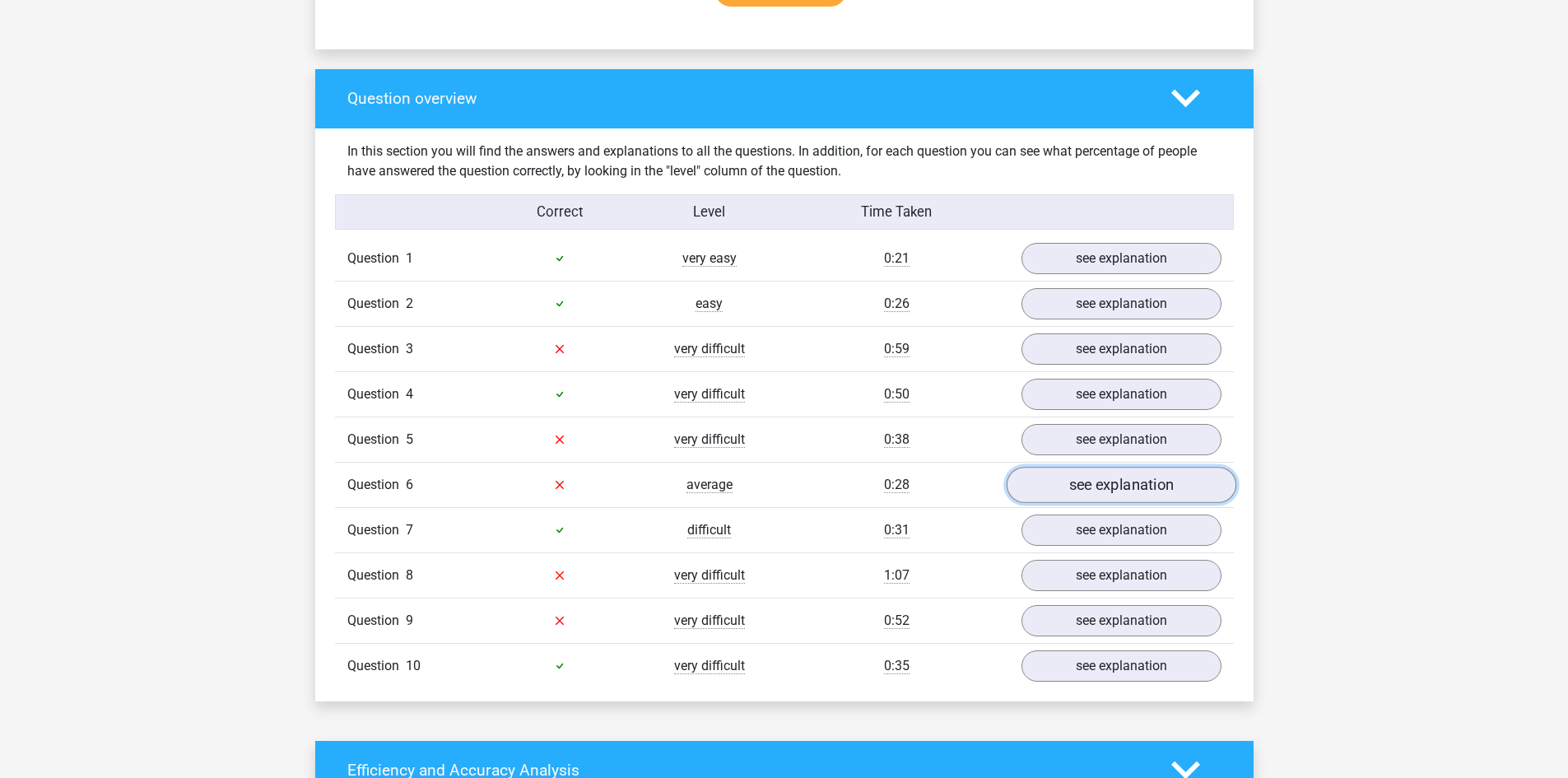
click at [1070, 482] on link "see explanation" at bounding box center [1120, 484] width 229 height 36
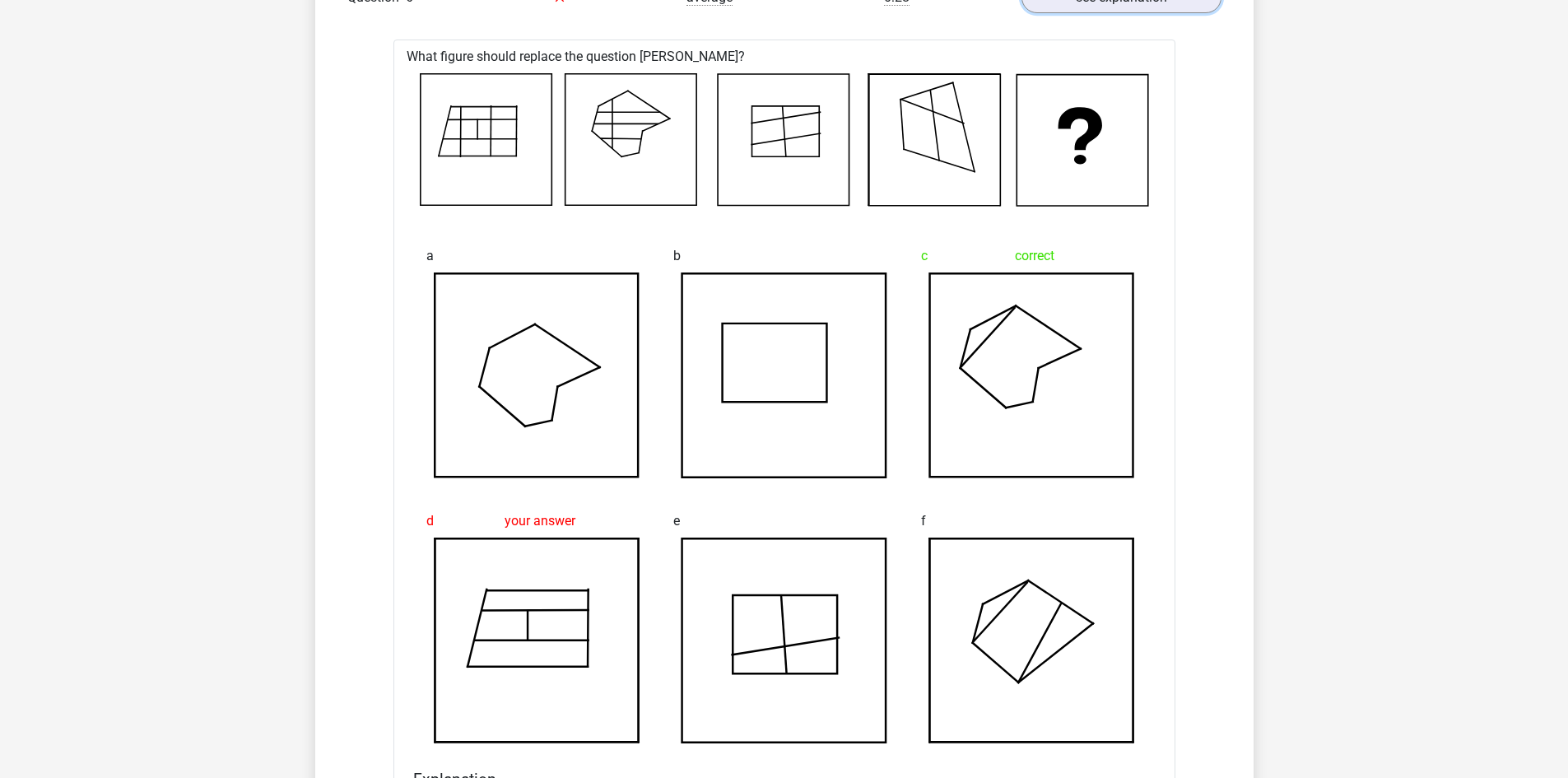
scroll to position [1646, 0]
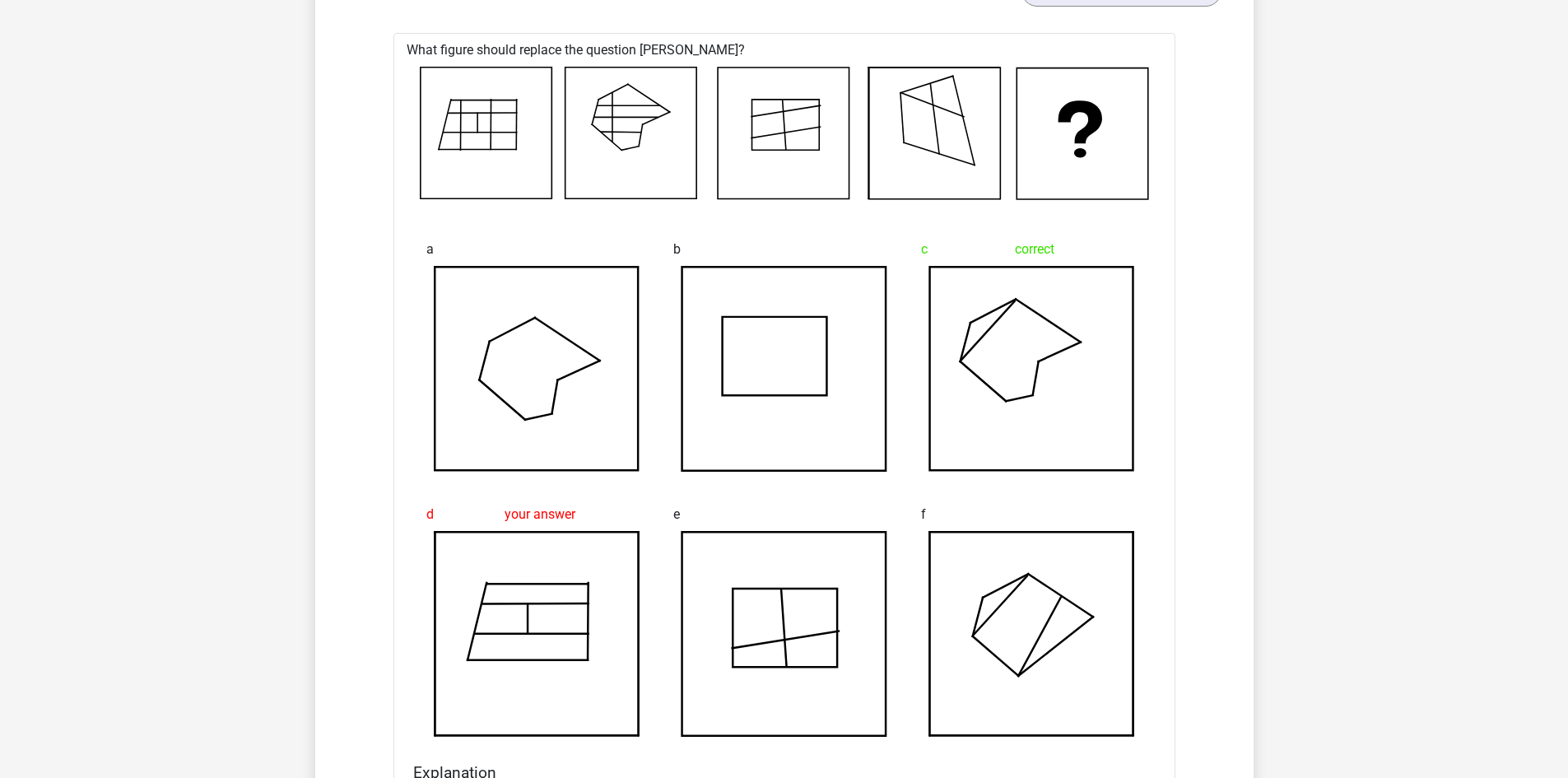
click at [474, 128] on icon at bounding box center [485, 132] width 131 height 131
click at [716, 119] on icon at bounding box center [784, 133] width 729 height 134
click at [1085, 270] on div "c correct" at bounding box center [1031, 353] width 248 height 265
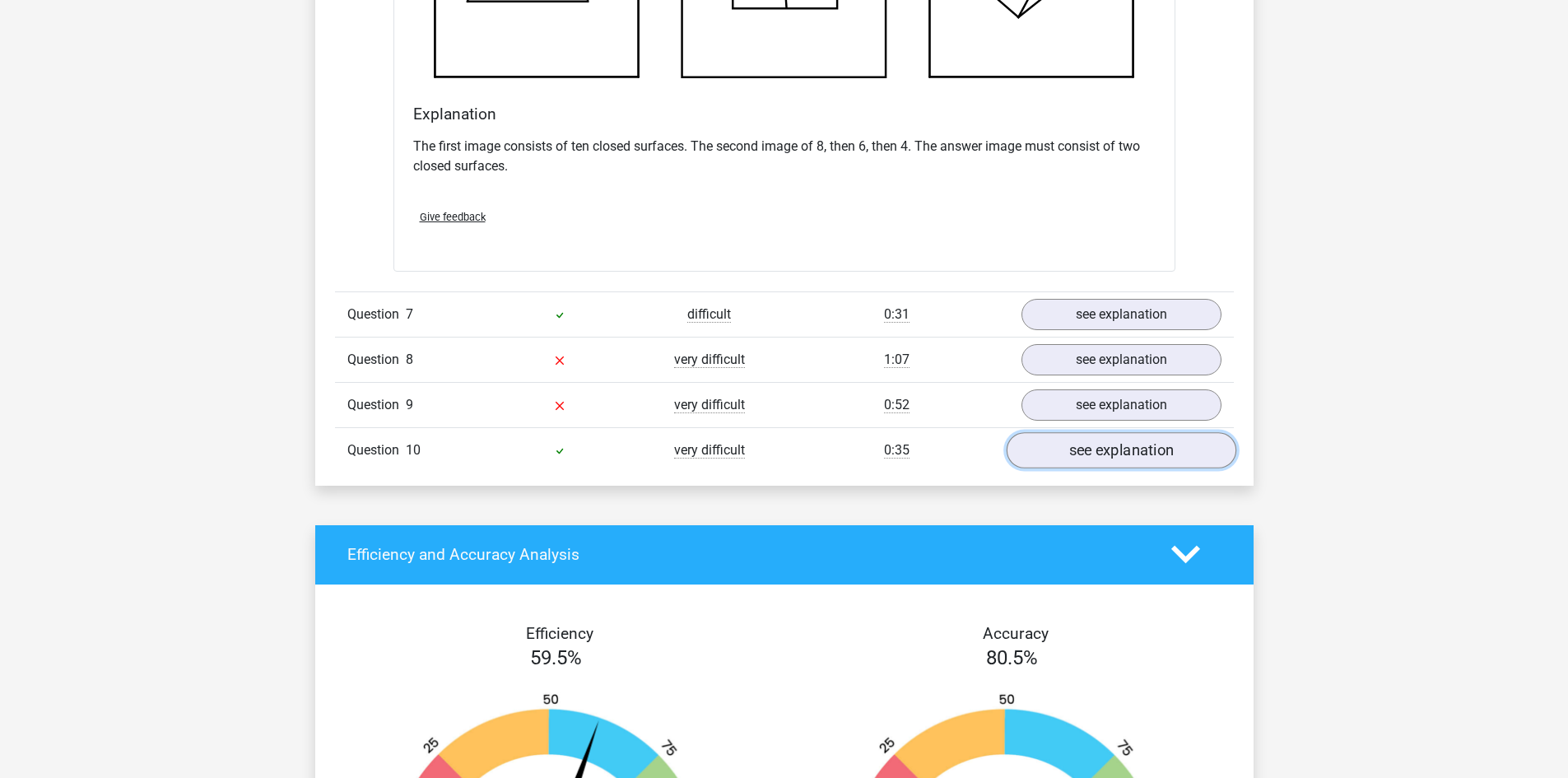
click at [1142, 441] on link "see explanation" at bounding box center [1120, 449] width 229 height 36
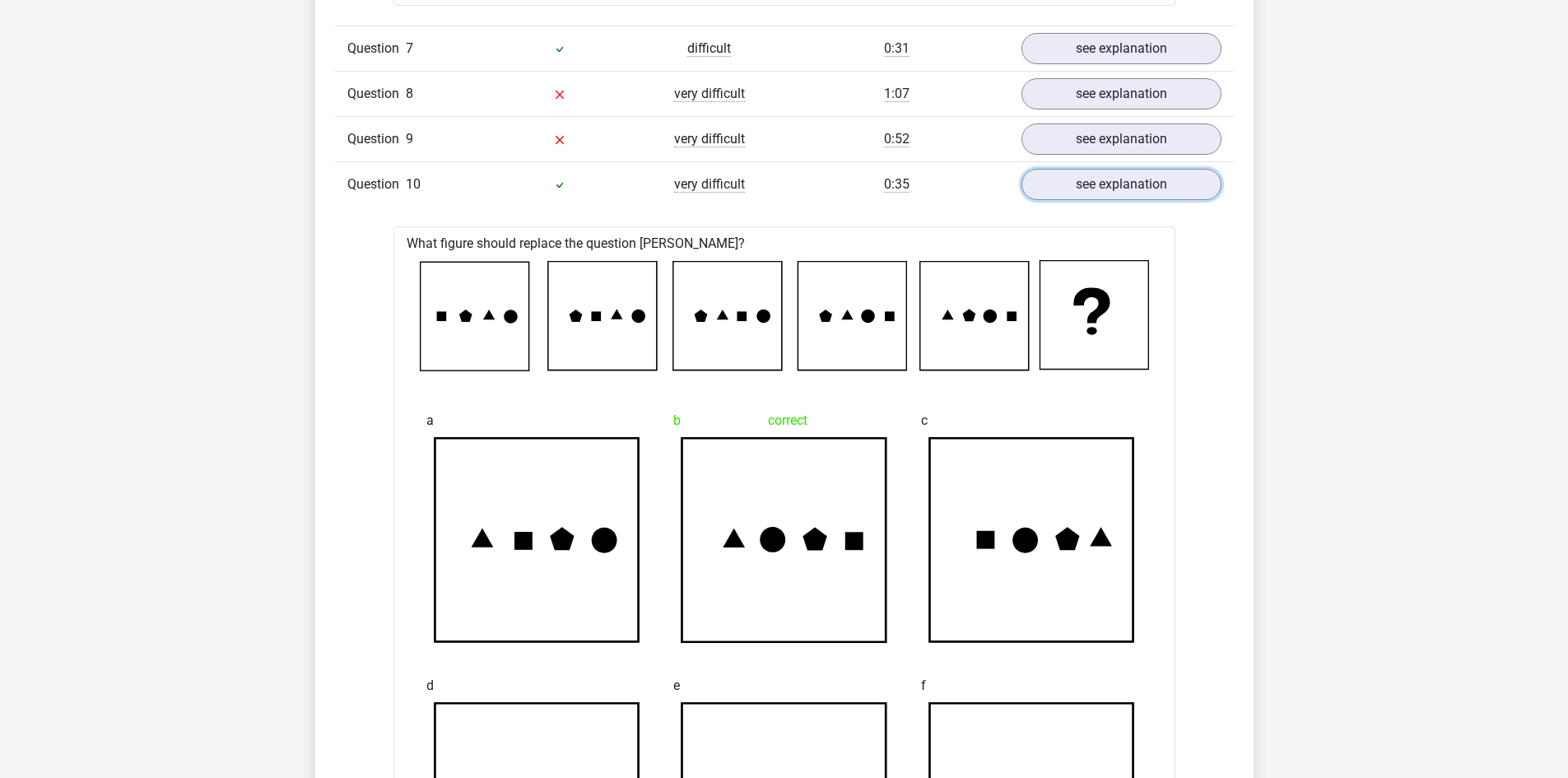
scroll to position [2222, 0]
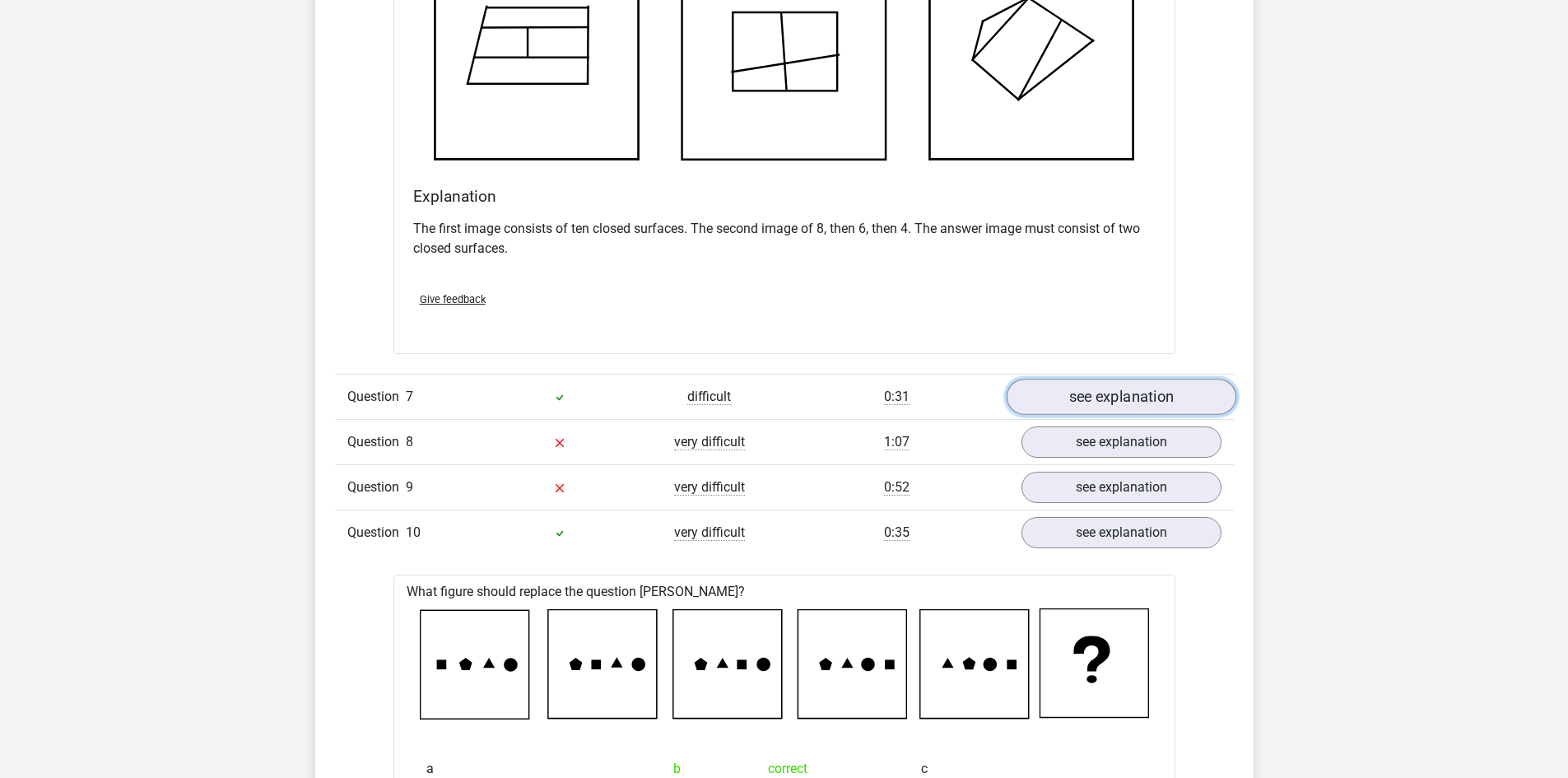
click at [1070, 398] on link "see explanation" at bounding box center [1120, 396] width 229 height 36
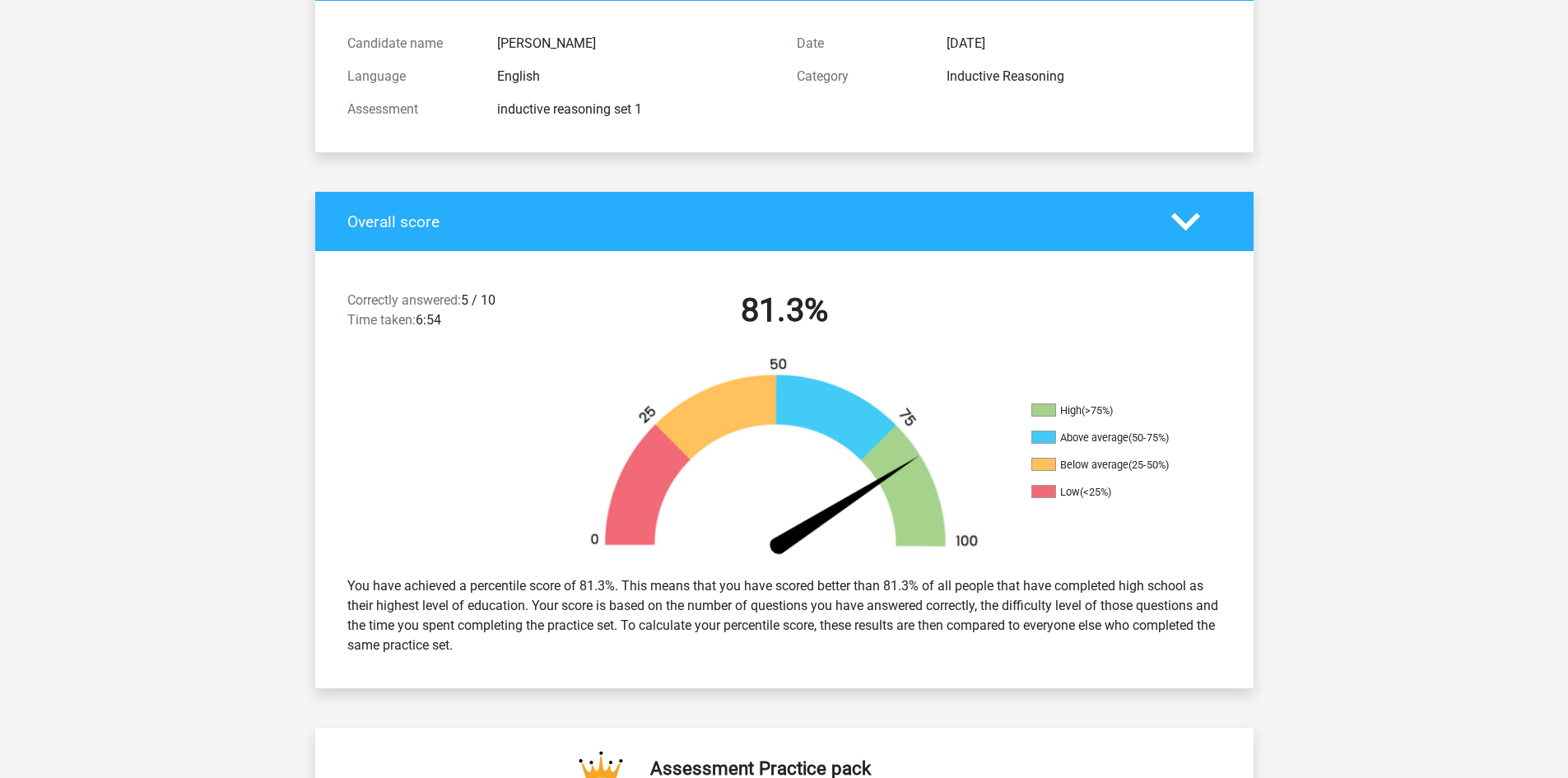
scroll to position [165, 0]
